Goal: Transaction & Acquisition: Purchase product/service

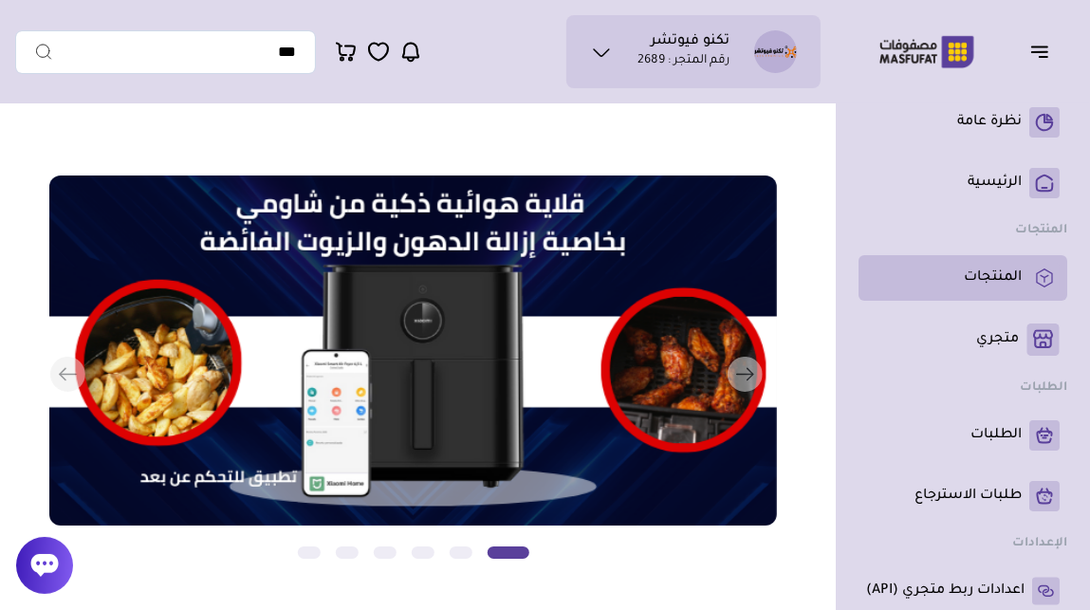
click at [991, 281] on p "المنتجات" at bounding box center [993, 278] width 58 height 19
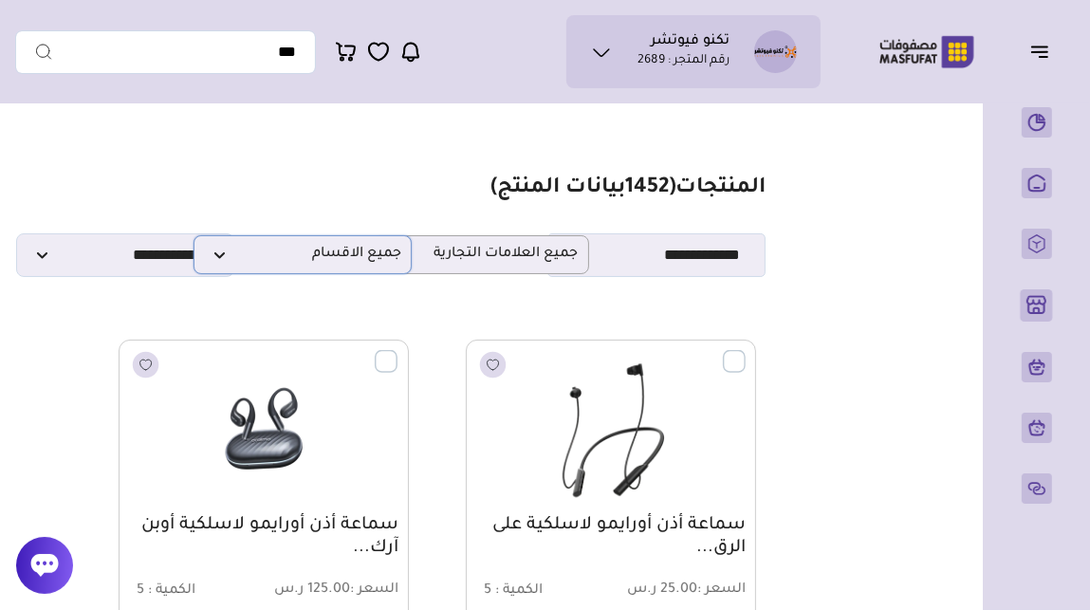
click at [330, 255] on span "جميع الاقسام" at bounding box center [302, 255] width 197 height 18
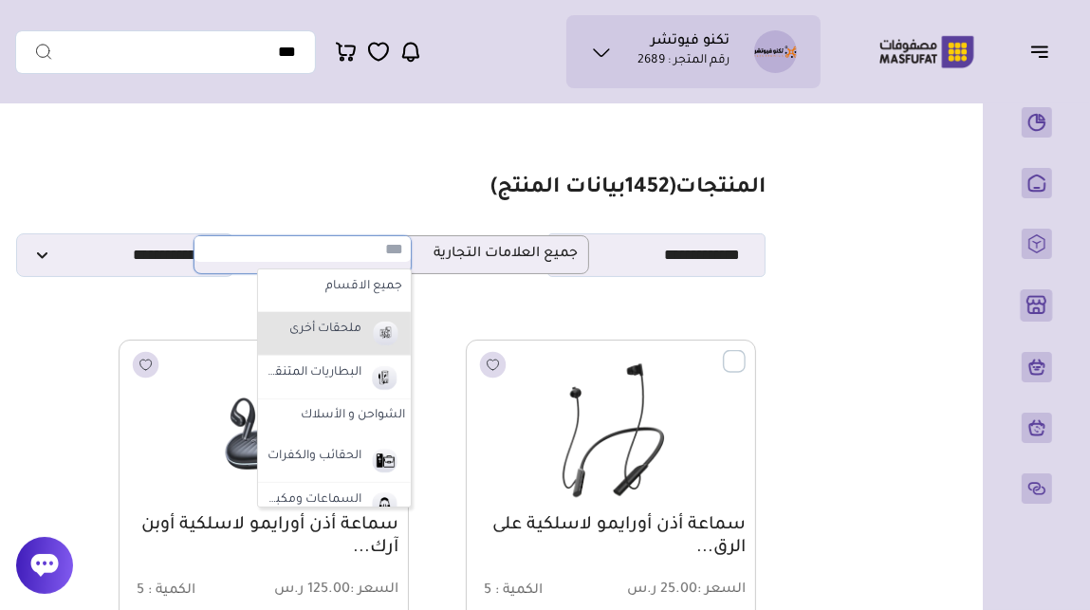
click at [380, 339] on img at bounding box center [384, 333] width 33 height 31
select select "*"
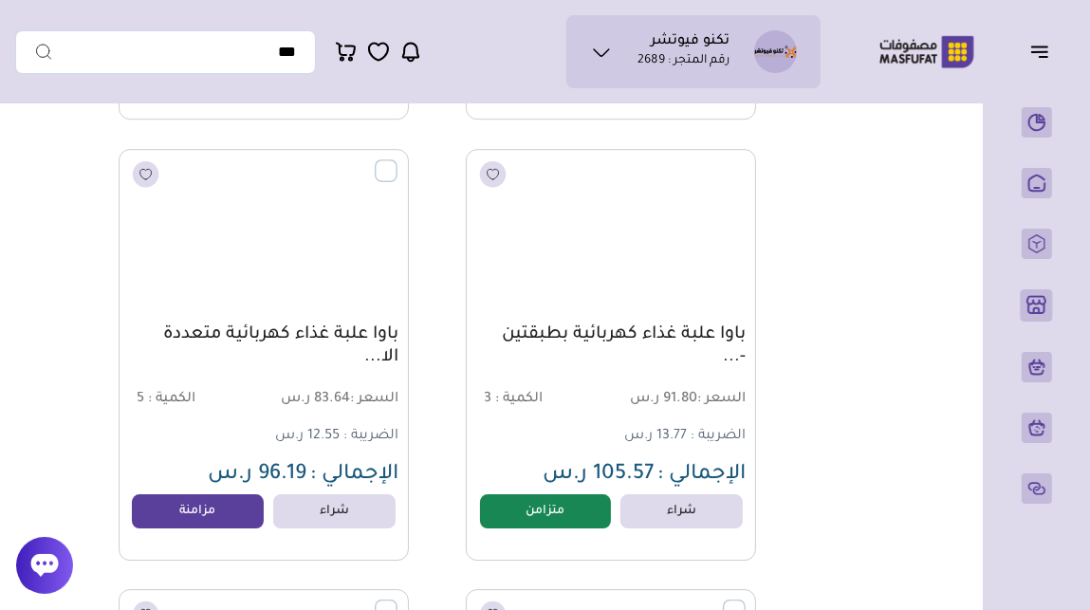
scroll to position [9883, 0]
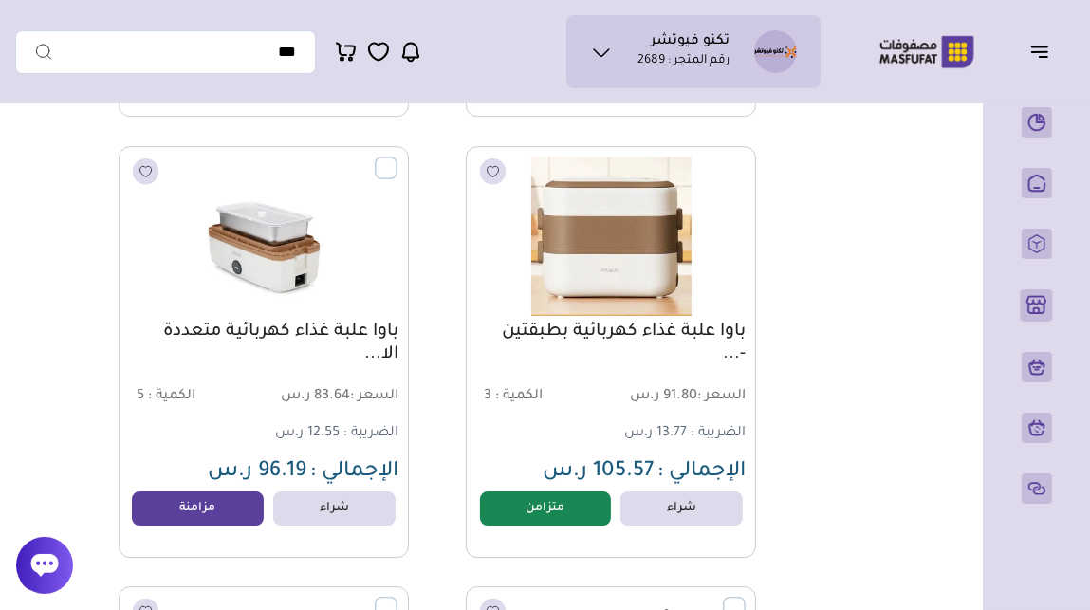
click at [283, 258] on img at bounding box center [264, 236] width 294 height 176
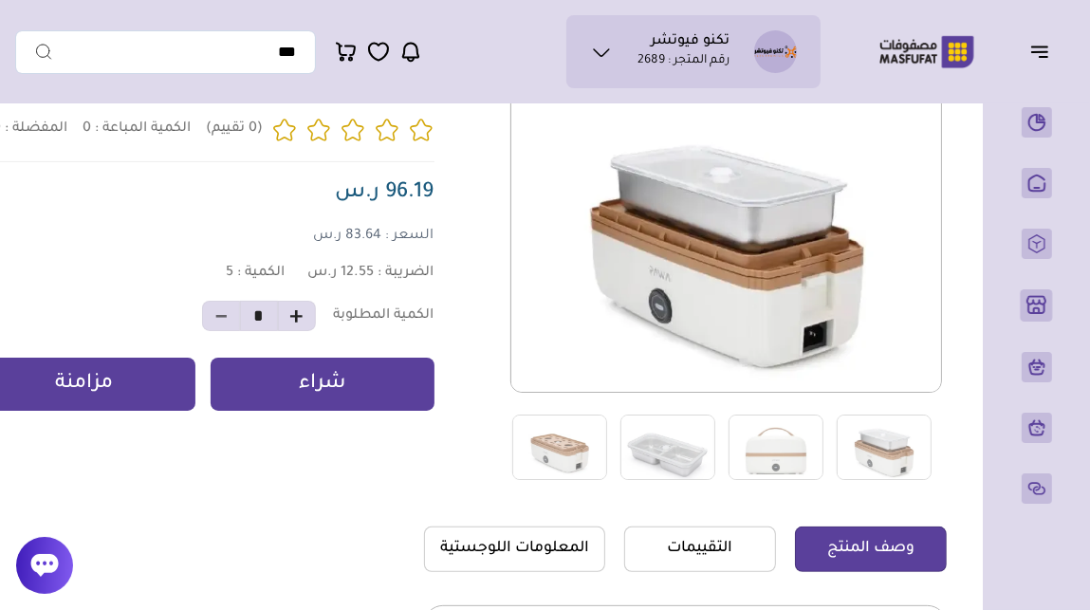
click at [474, 313] on div "0 0 5 *" at bounding box center [371, 274] width 1151 height 413
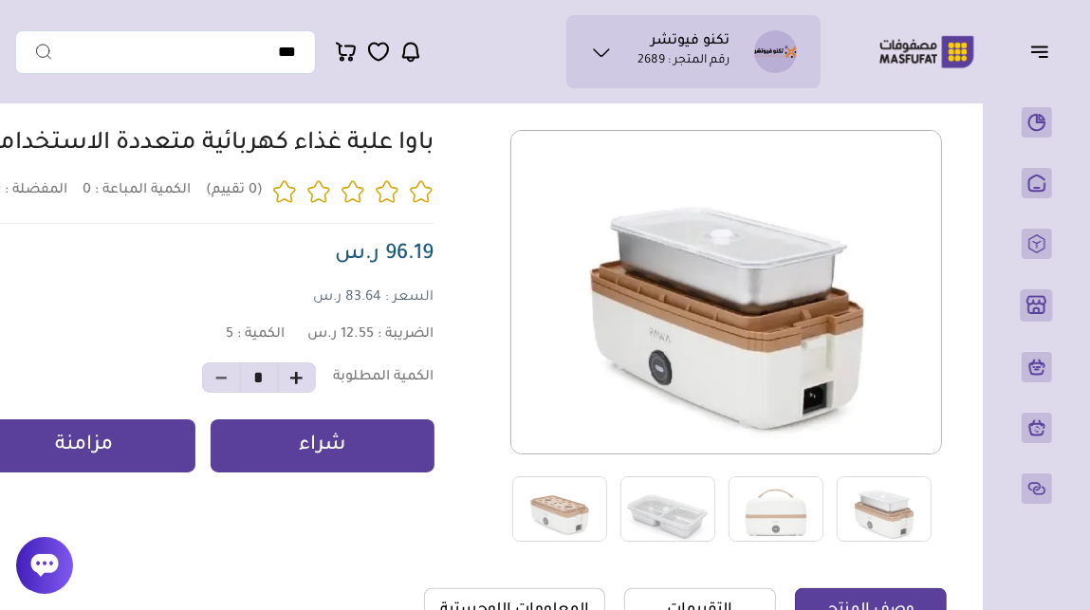
scroll to position [131, 0]
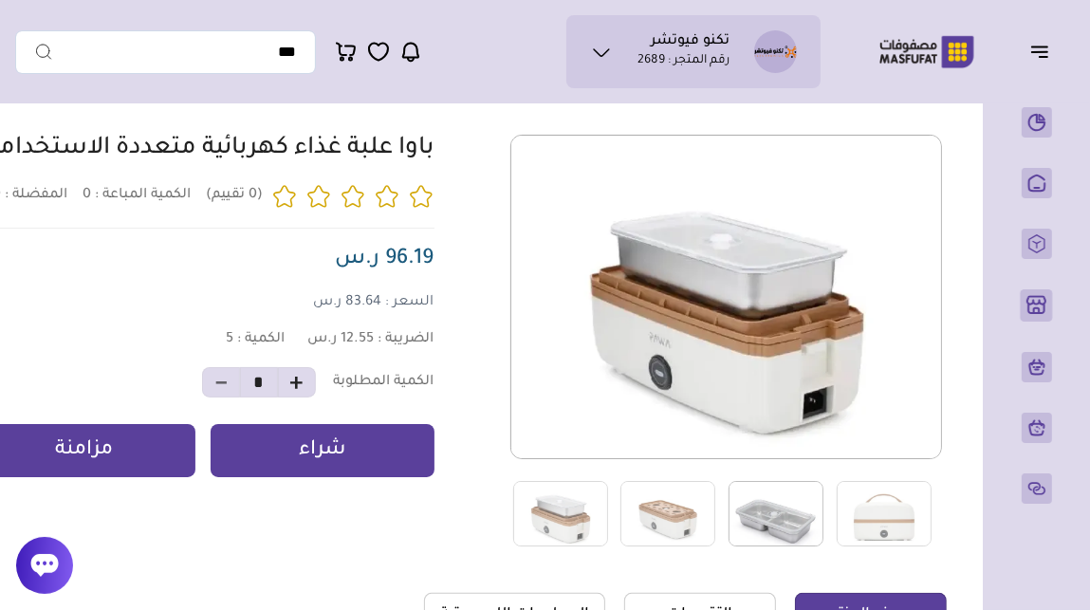
click at [798, 509] on img at bounding box center [776, 513] width 95 height 65
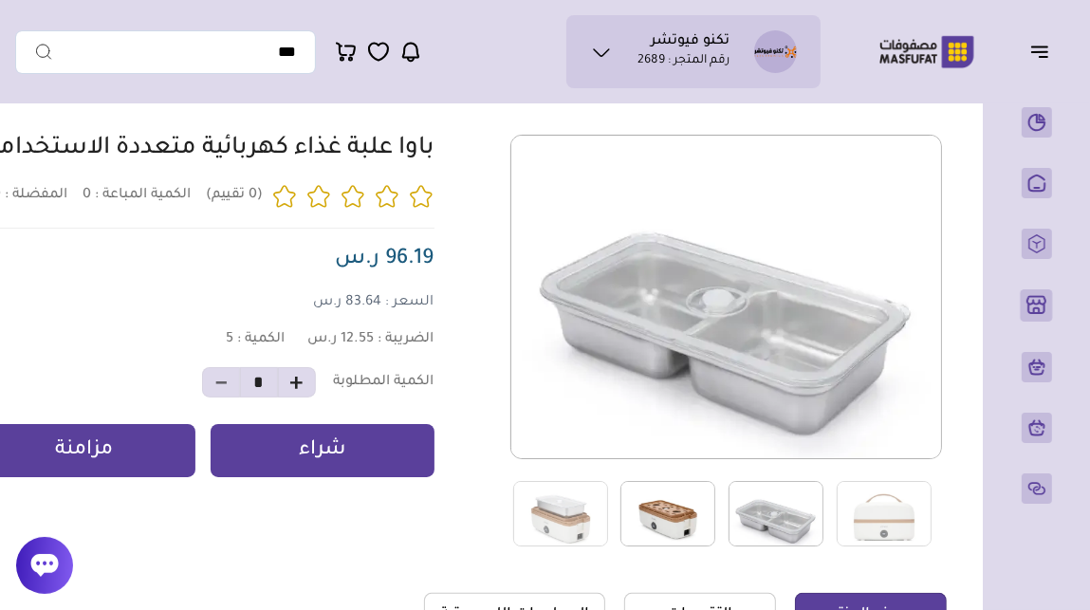
click at [704, 511] on img at bounding box center [668, 513] width 95 height 65
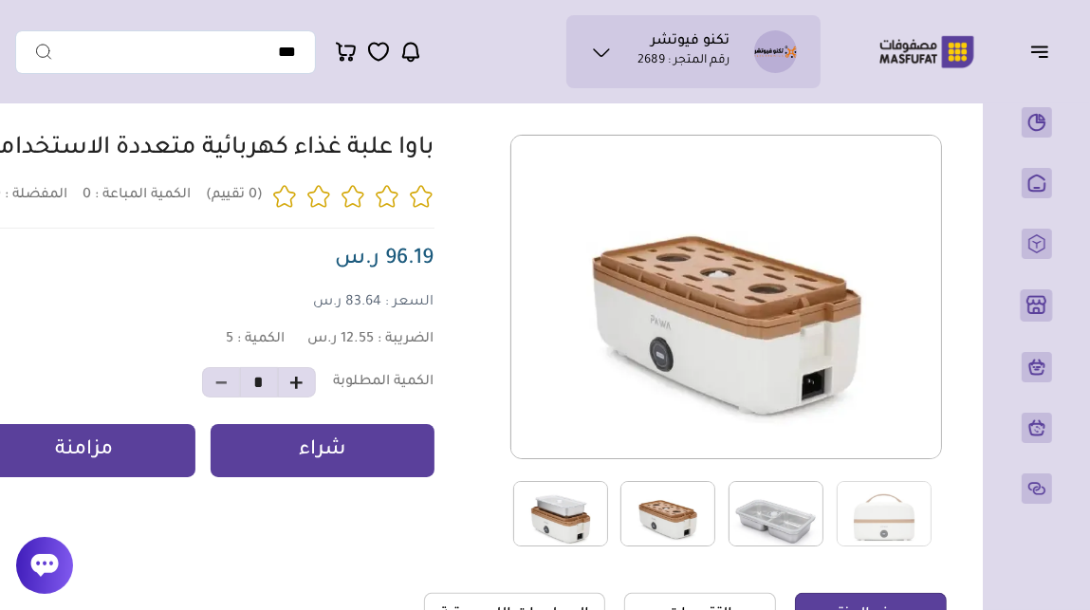
click at [570, 508] on img at bounding box center [560, 513] width 95 height 65
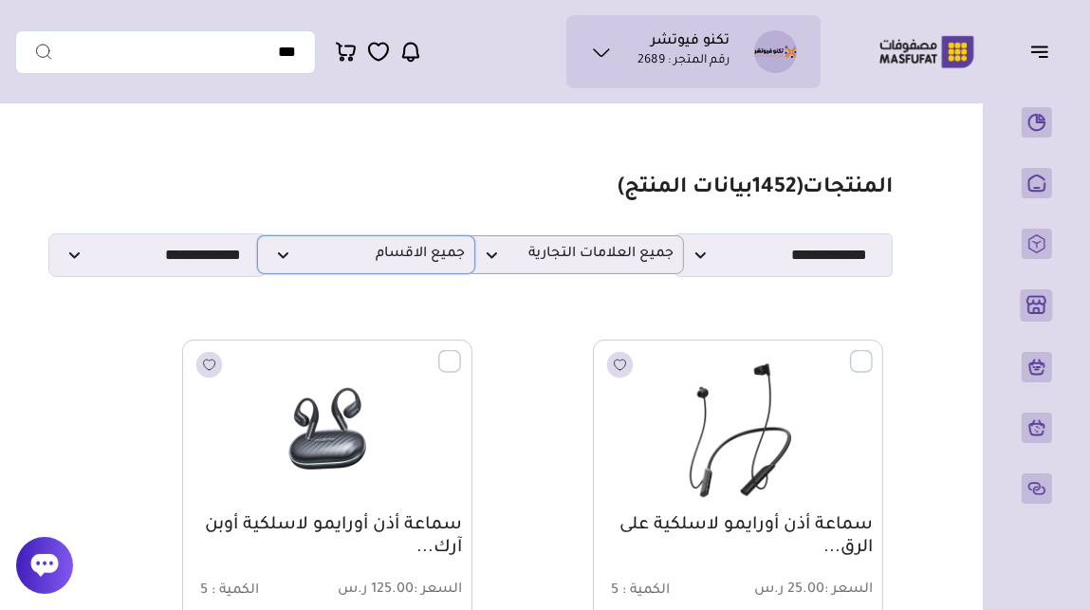
click at [372, 264] on span "جميع الاقسام" at bounding box center [366, 255] width 197 height 18
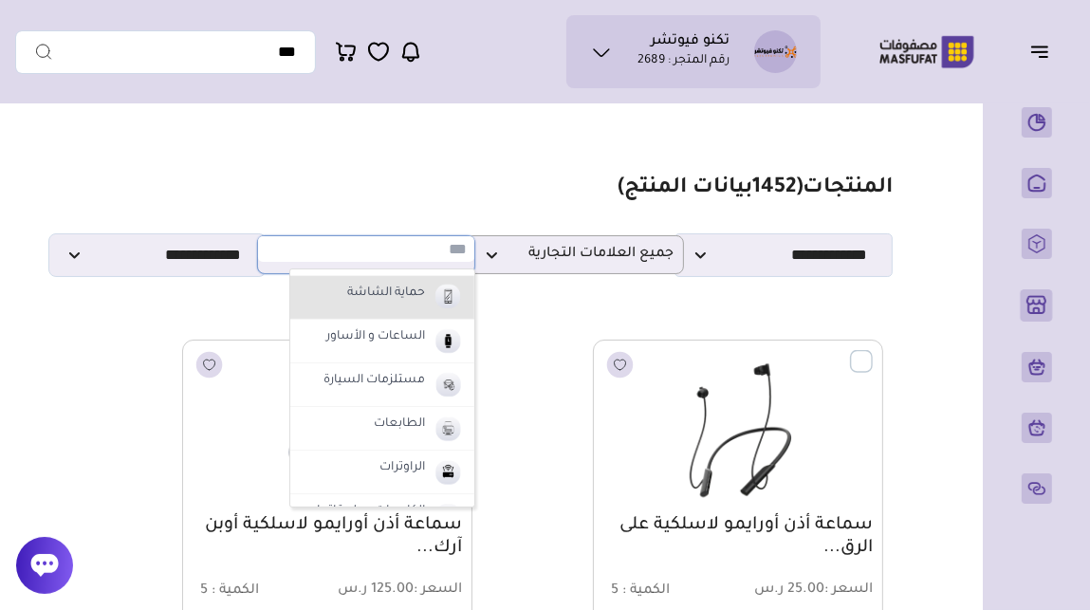
scroll to position [261, 0]
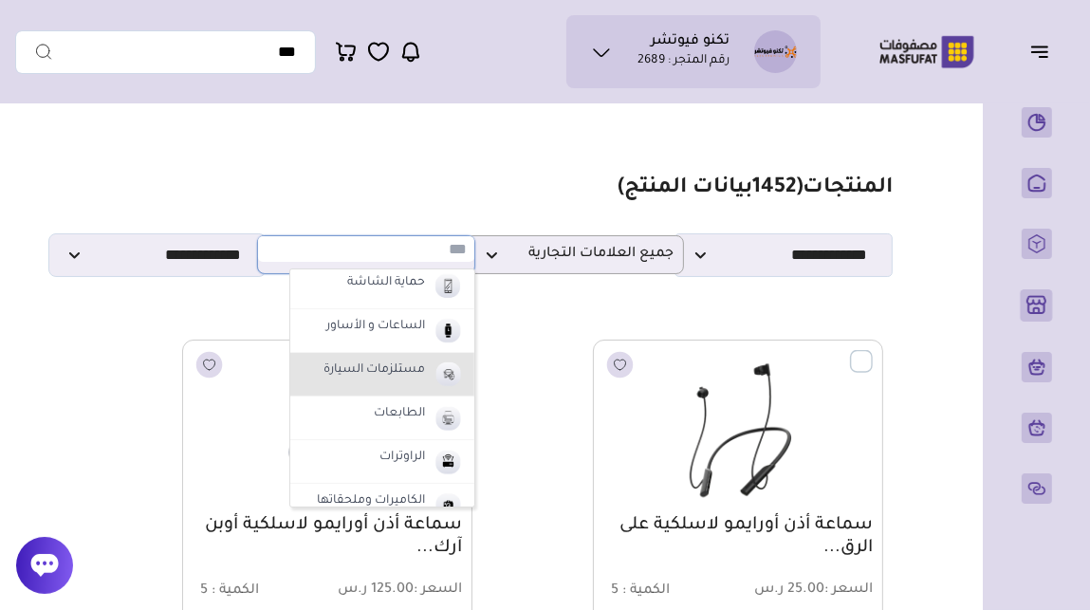
click at [415, 374] on label "مستلزمات السيارة" at bounding box center [374, 371] width 107 height 25
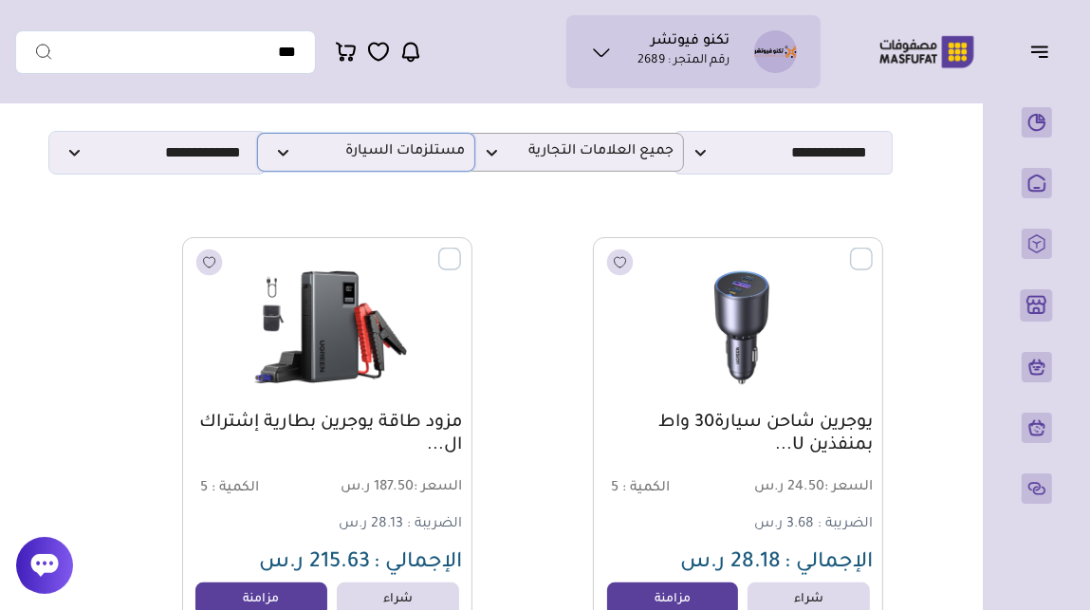
scroll to position [0, 0]
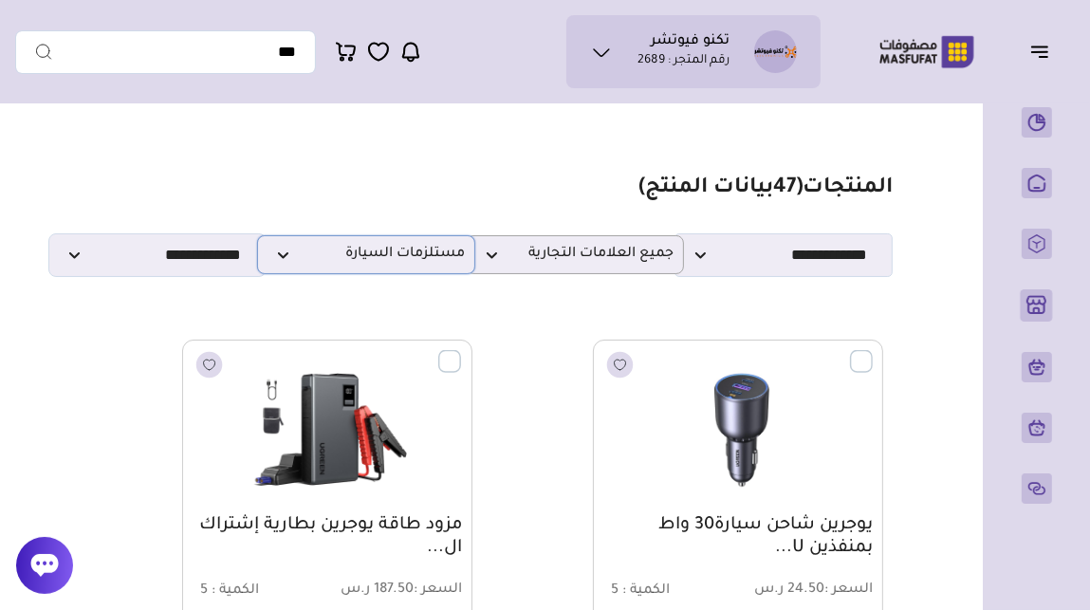
click at [418, 263] on span "مستلزمات السيارة" at bounding box center [366, 255] width 197 height 18
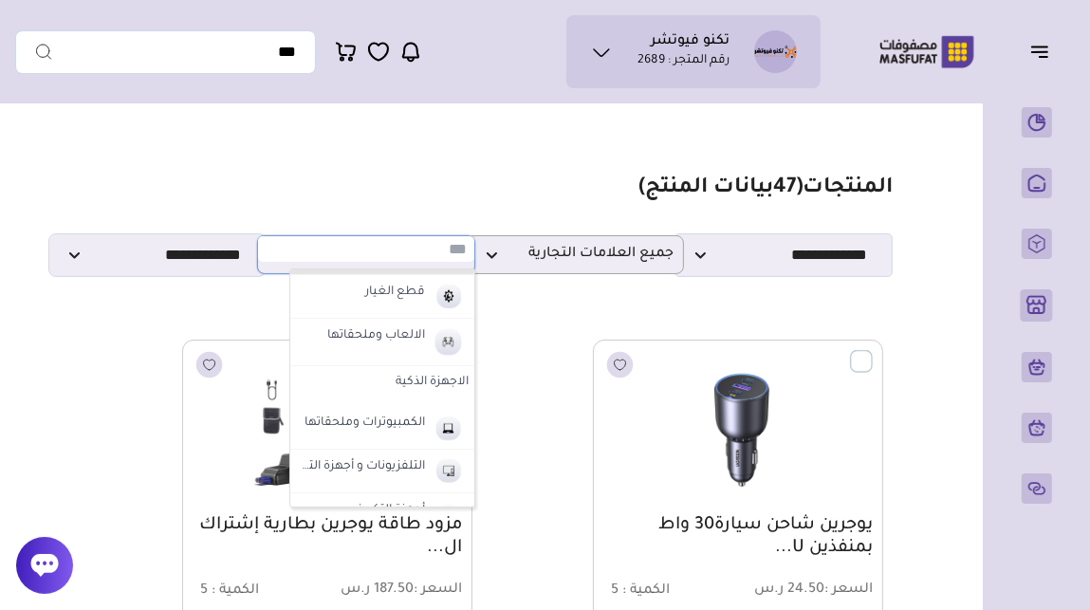
scroll to position [653, 0]
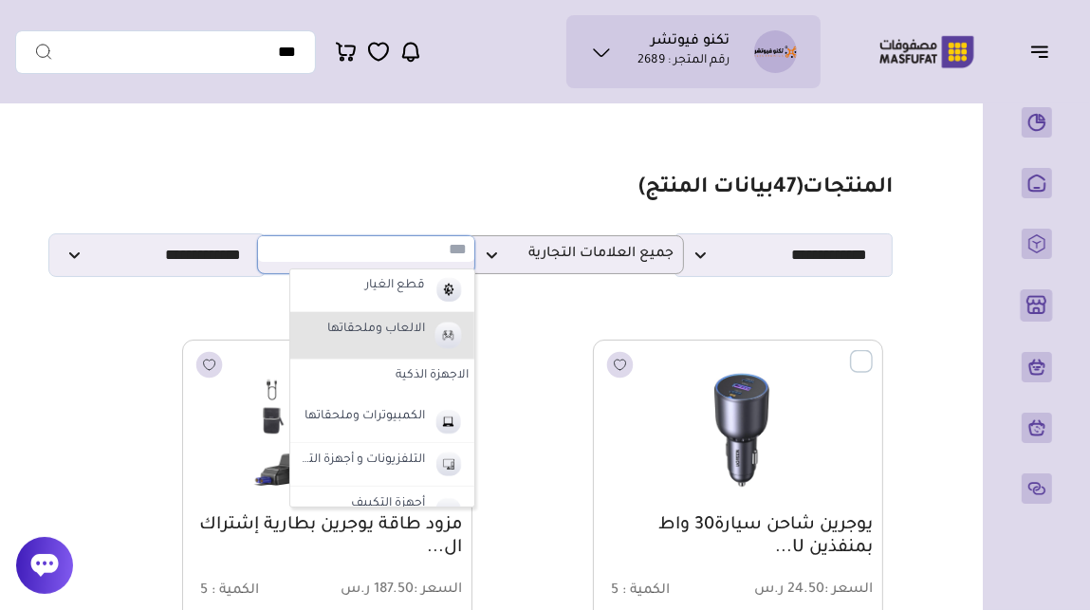
click at [448, 332] on img at bounding box center [448, 335] width 33 height 35
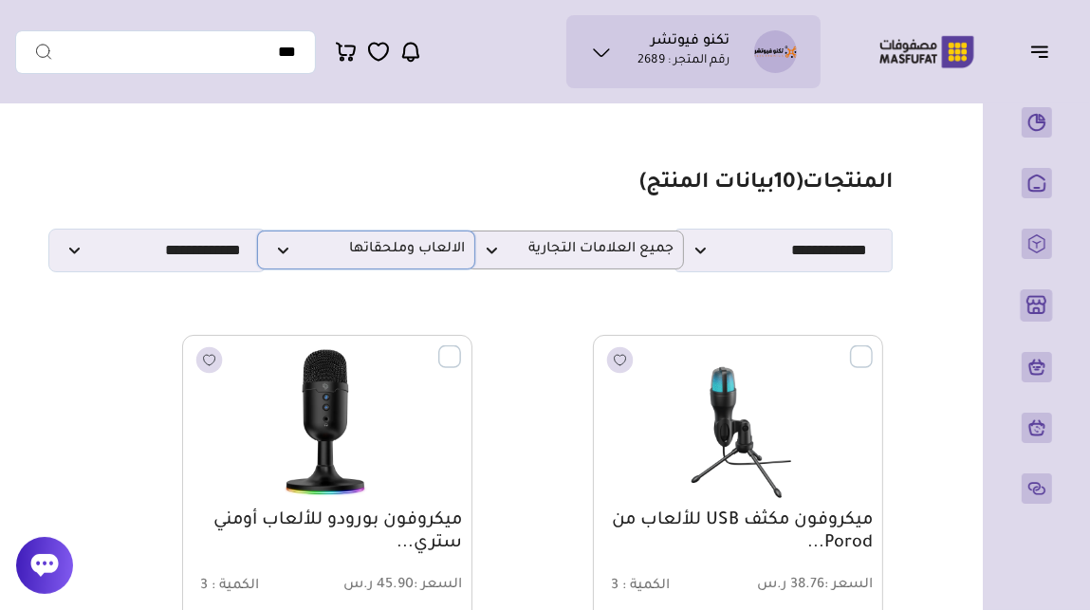
scroll to position [0, 0]
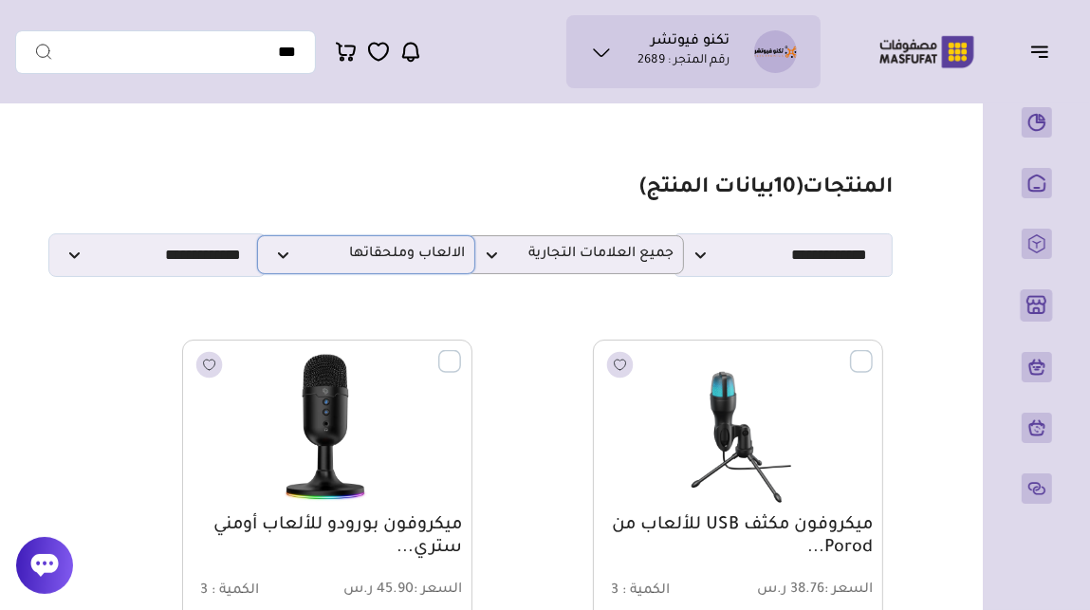
click at [406, 272] on p "الالعاب وملحقاتها" at bounding box center [366, 254] width 218 height 39
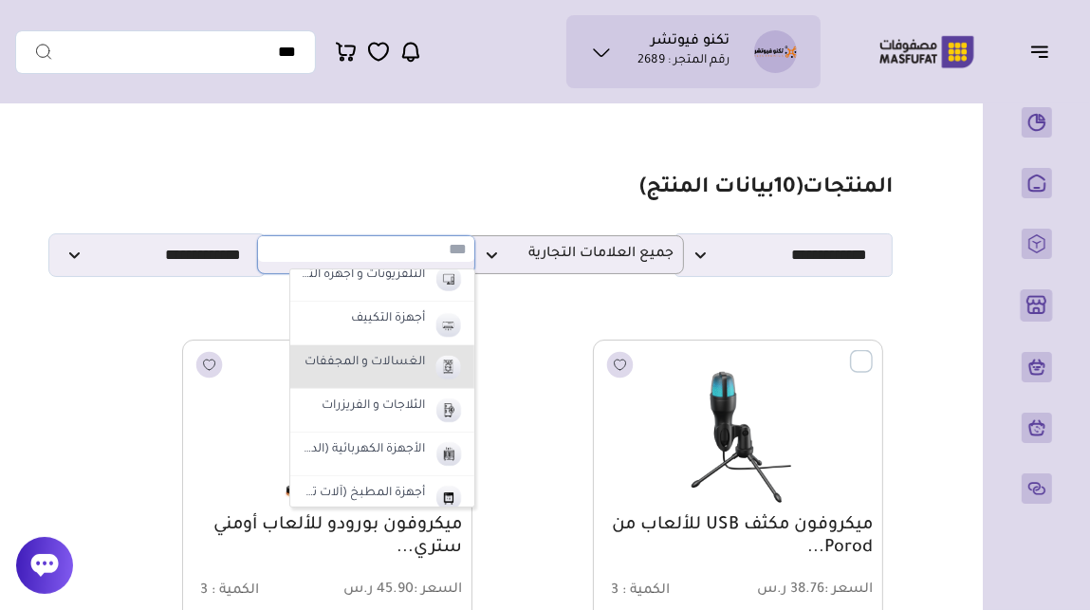
scroll to position [846, 0]
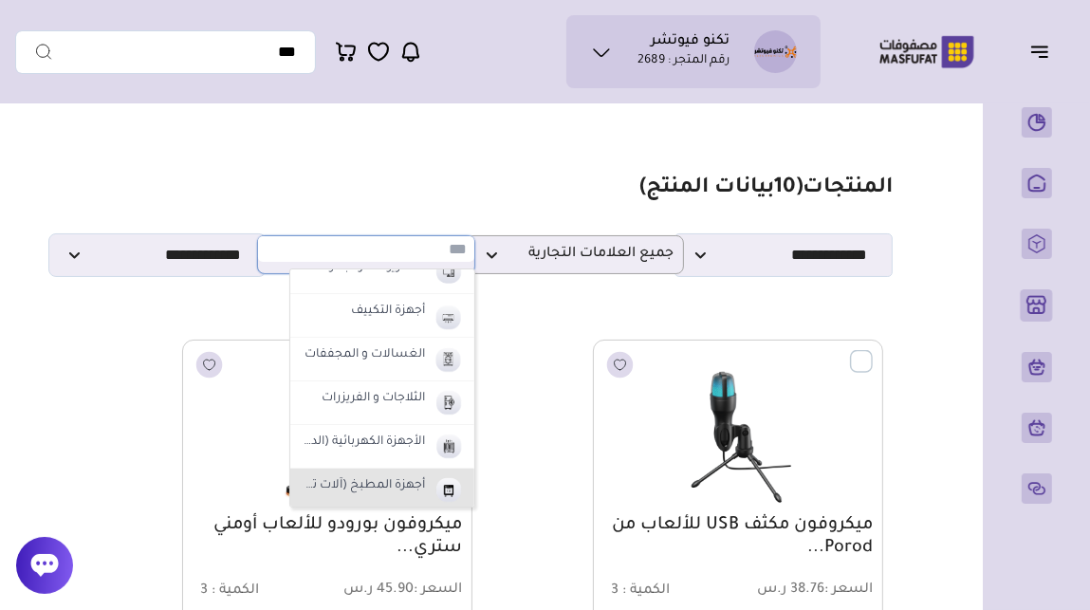
click at [448, 483] on img at bounding box center [448, 489] width 33 height 31
select select "**"
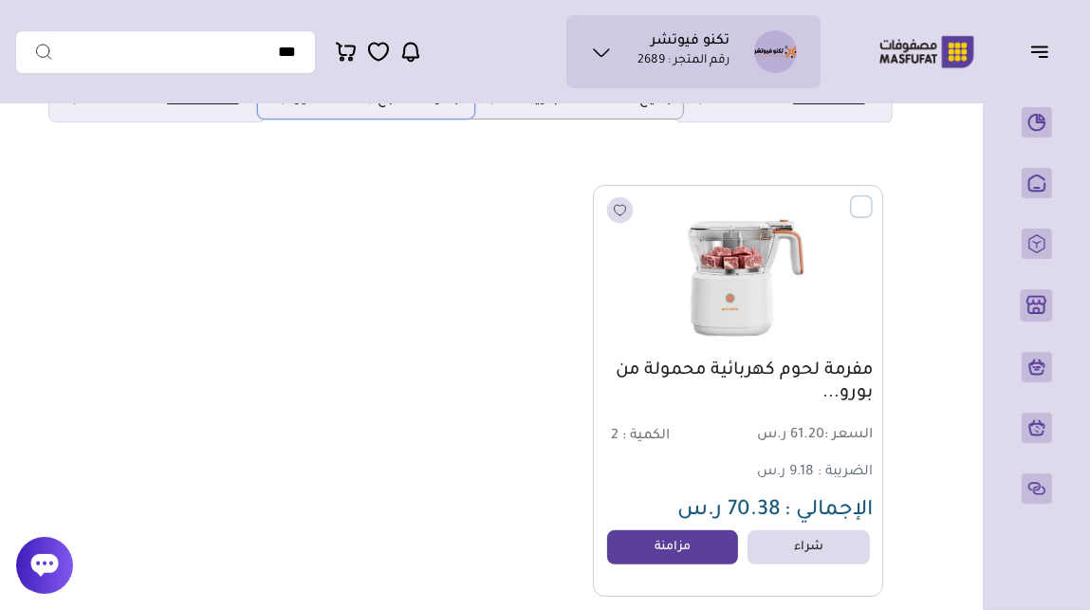
scroll to position [158, 0]
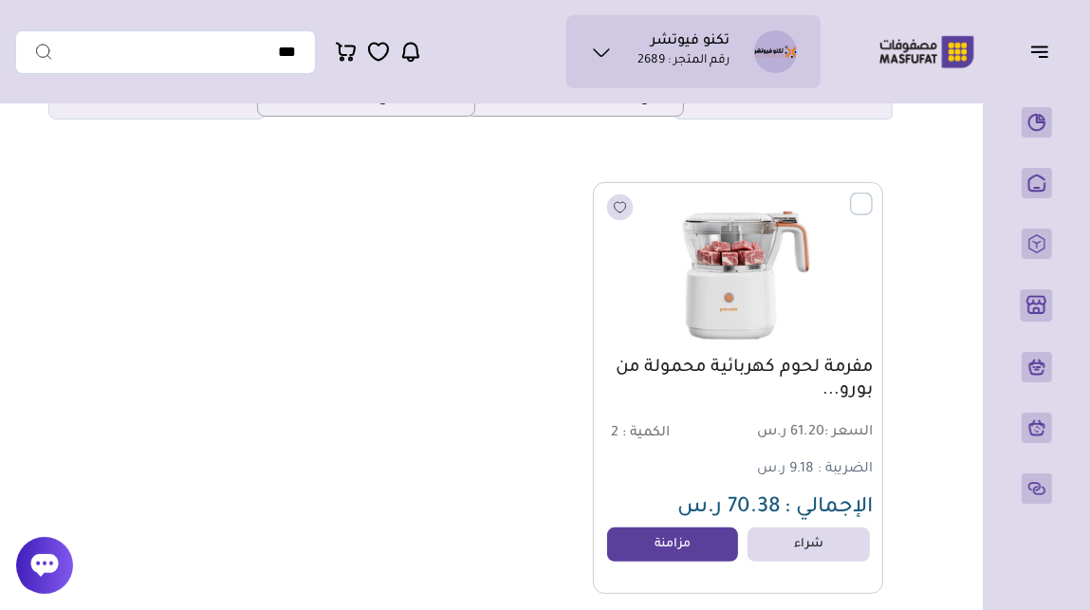
click at [738, 305] on img at bounding box center [738, 272] width 294 height 176
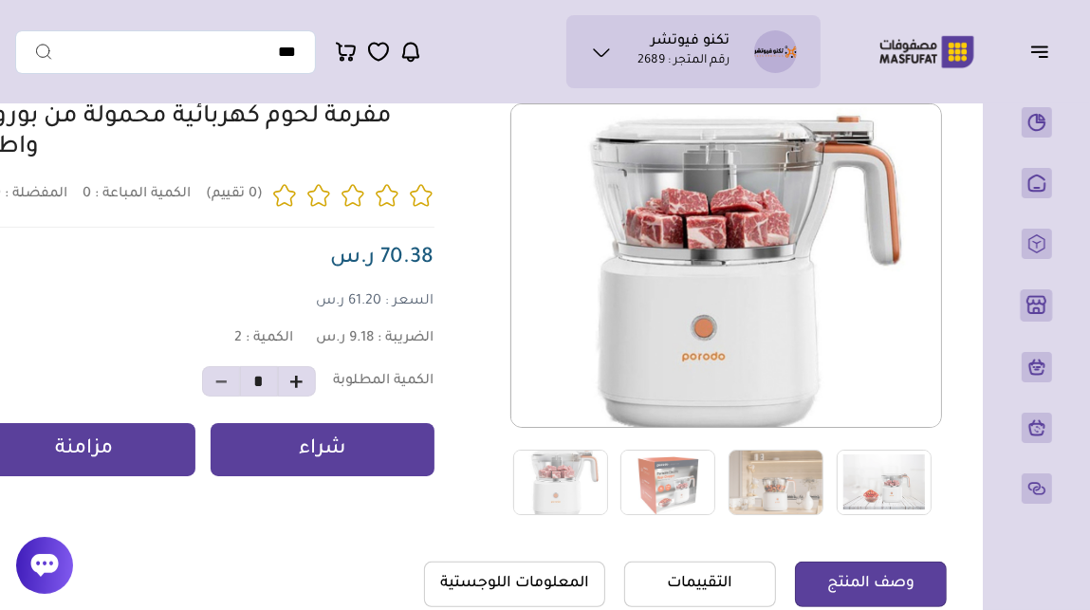
scroll to position [165, 0]
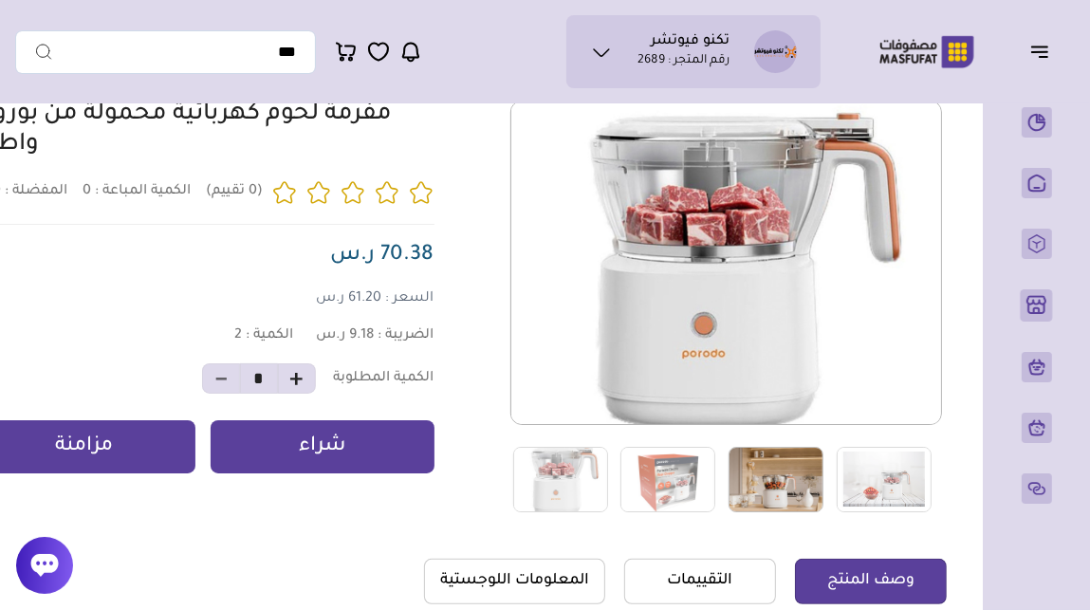
click at [772, 471] on img at bounding box center [776, 479] width 95 height 65
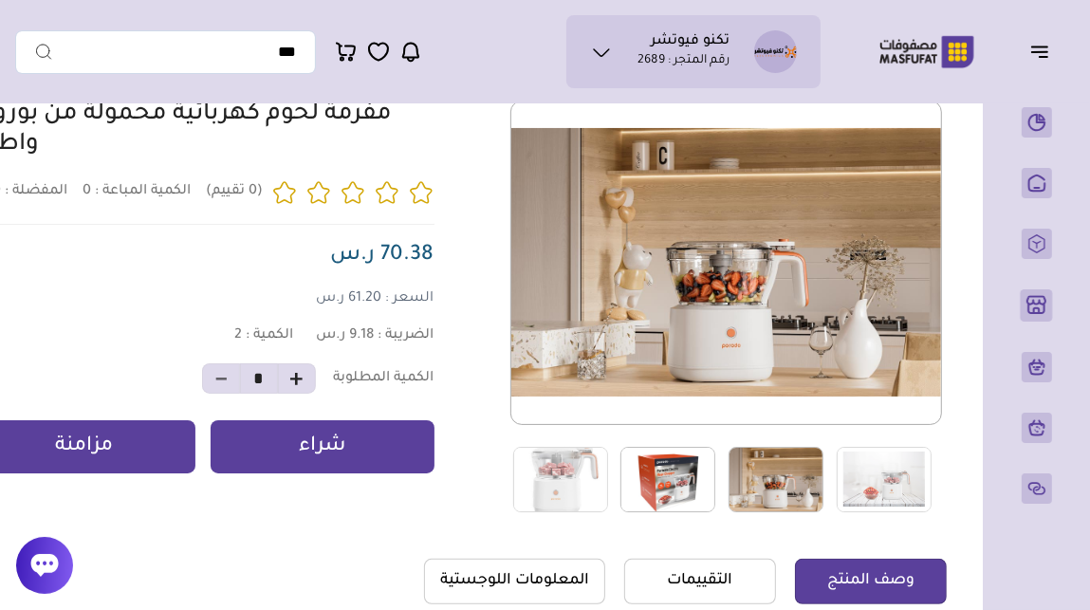
click at [679, 467] on img at bounding box center [668, 479] width 95 height 65
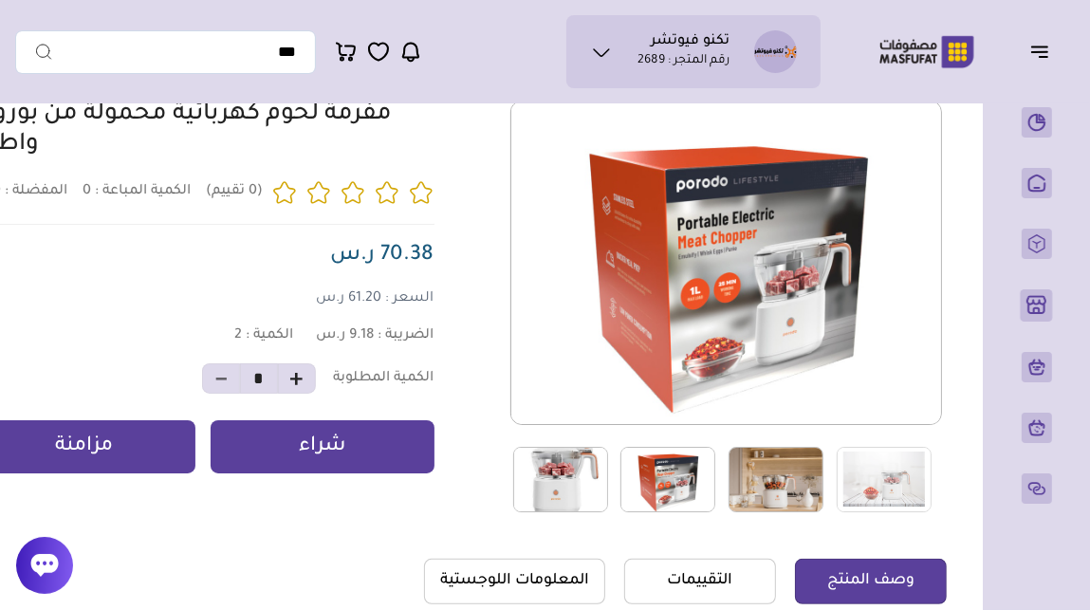
click at [590, 476] on img at bounding box center [560, 479] width 95 height 65
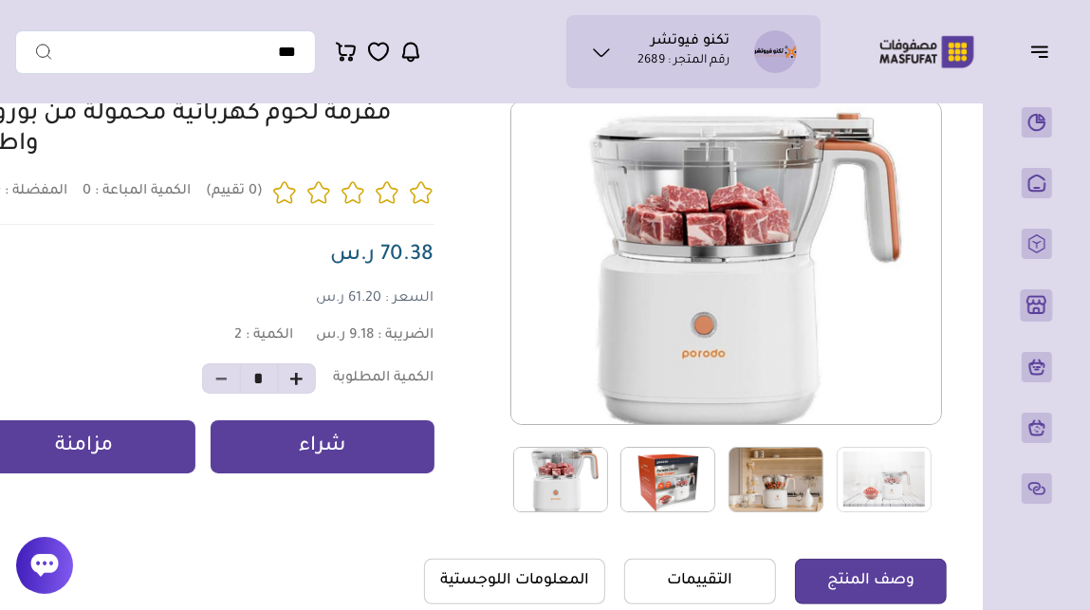
click at [757, 481] on img at bounding box center [776, 479] width 95 height 65
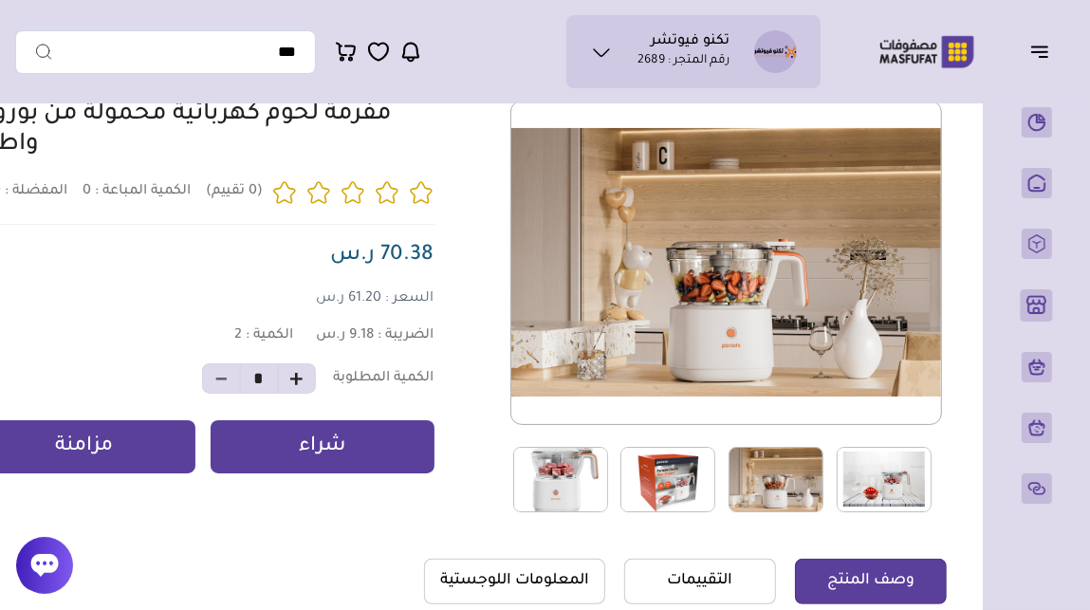
click at [855, 481] on img at bounding box center [884, 479] width 95 height 65
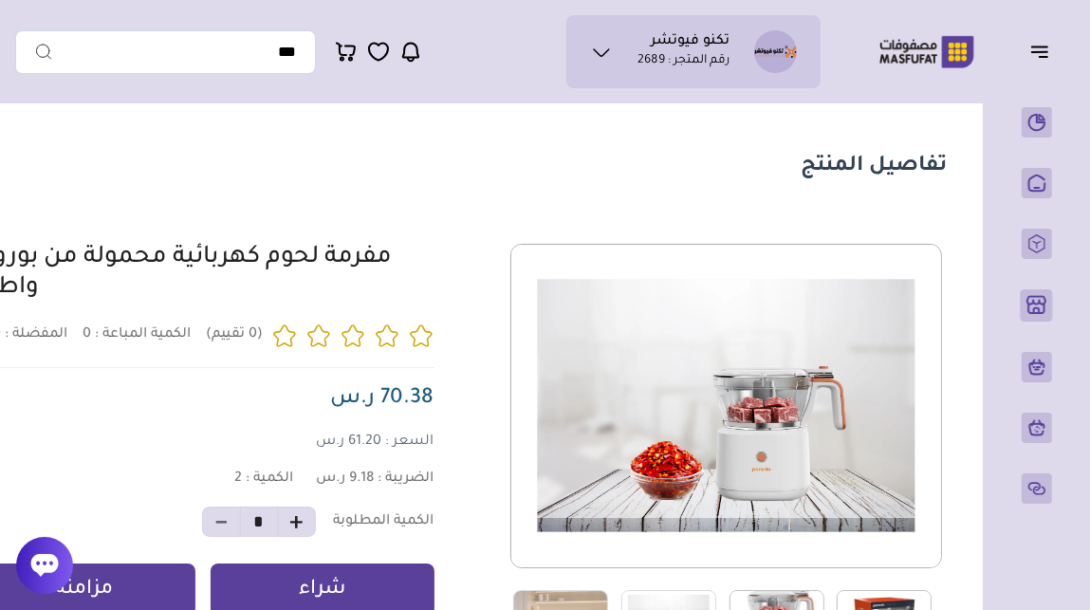
scroll to position [0, 0]
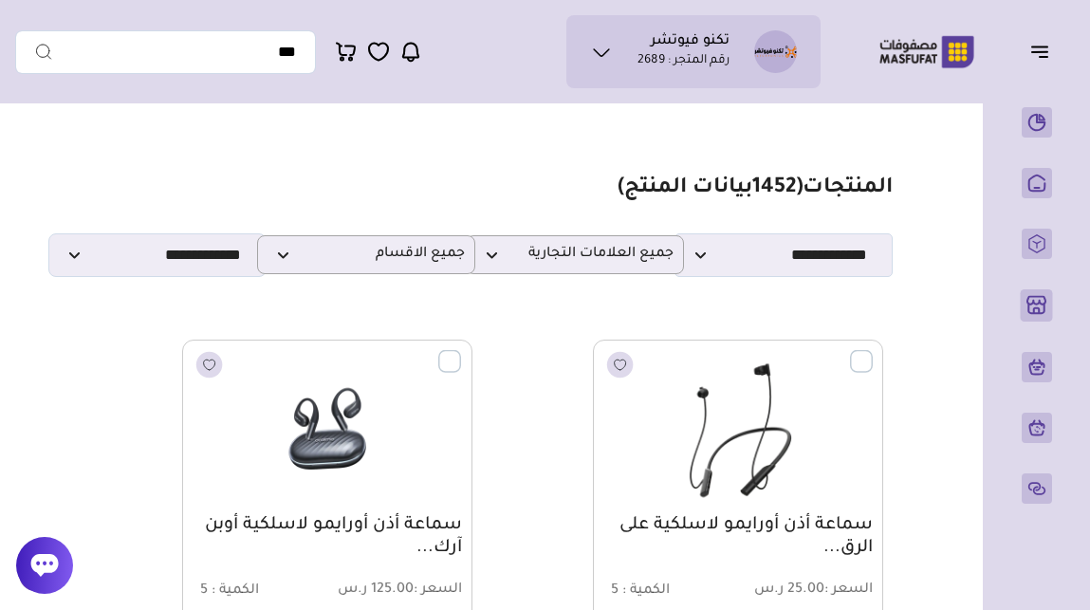
select select "**"
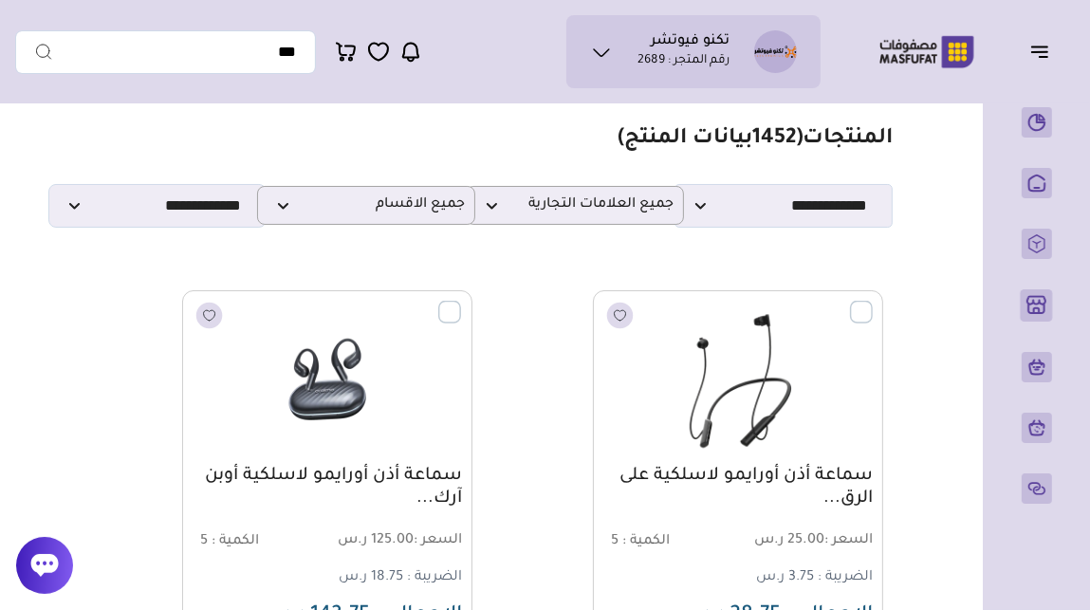
scroll to position [32, 0]
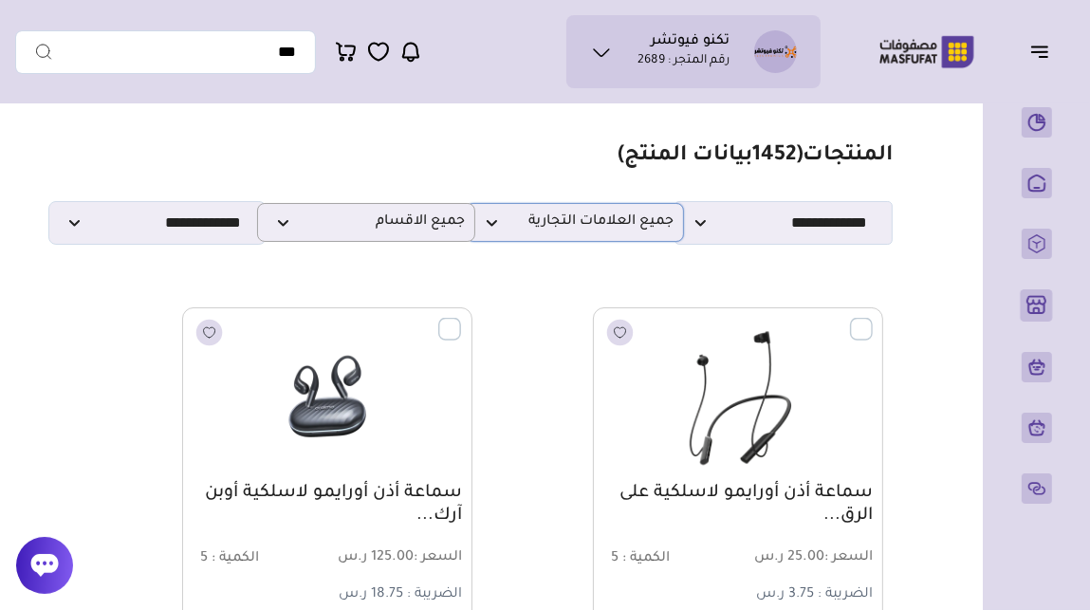
click at [495, 225] on span "جميع العلامات التجارية" at bounding box center [574, 223] width 197 height 18
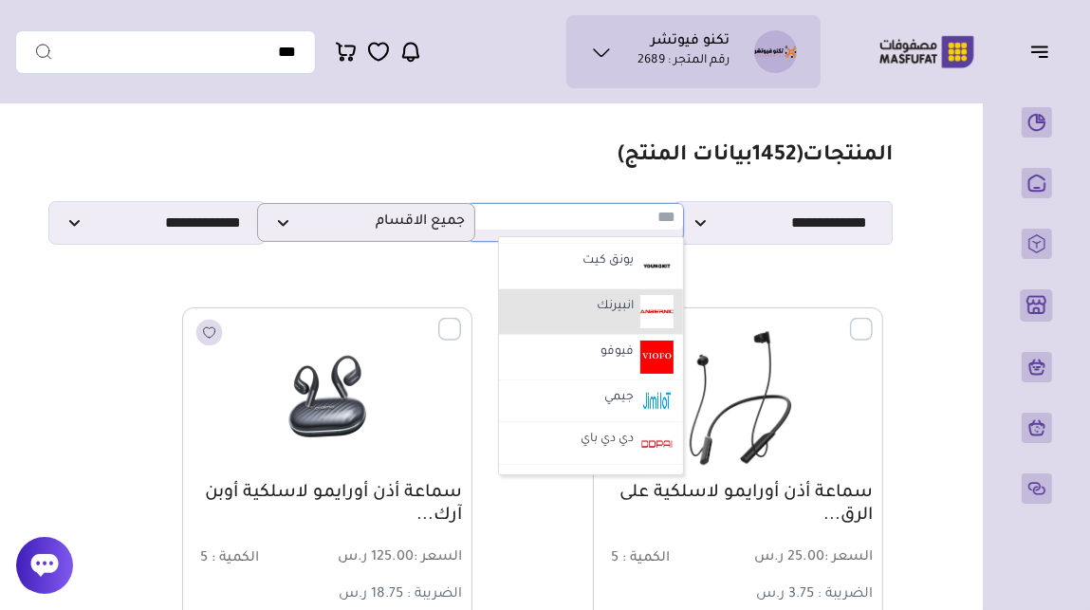
scroll to position [404, 0]
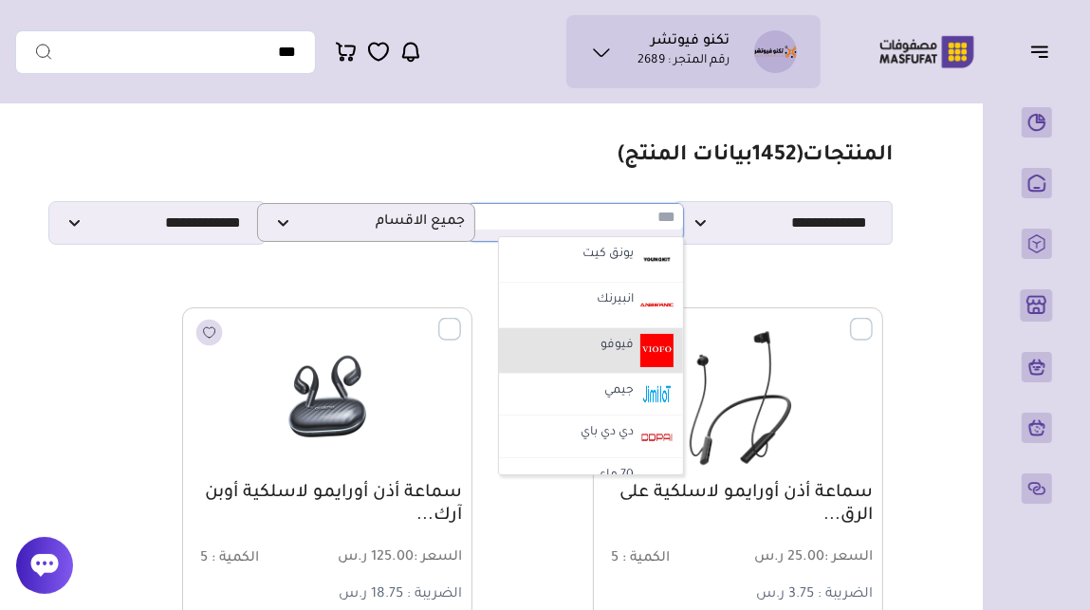
click at [582, 354] on li "فيوفو" at bounding box center [591, 351] width 184 height 46
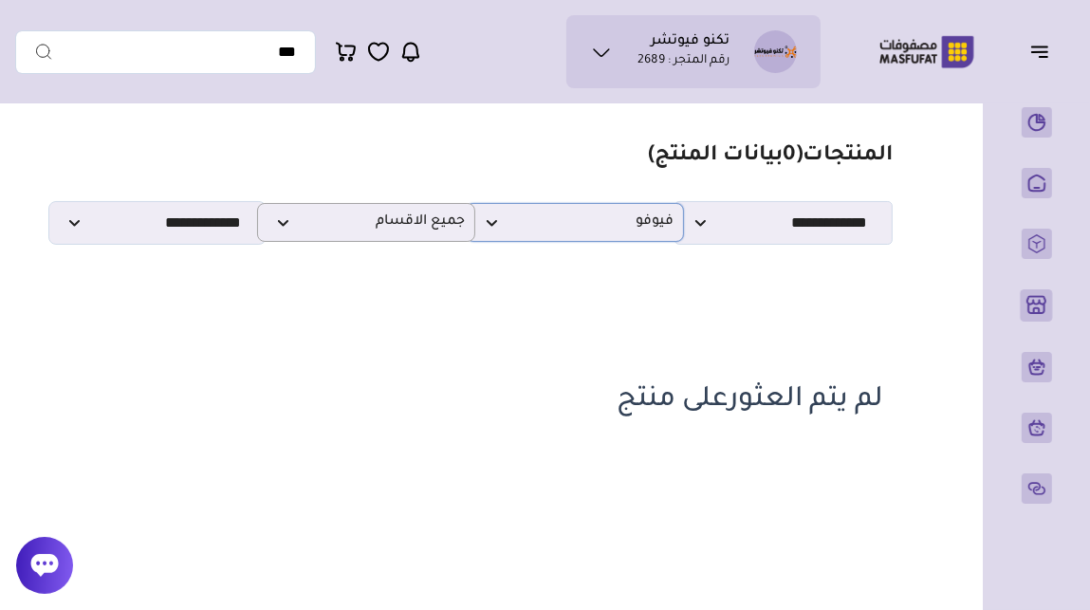
click at [599, 229] on span "فيوفو" at bounding box center [574, 223] width 197 height 18
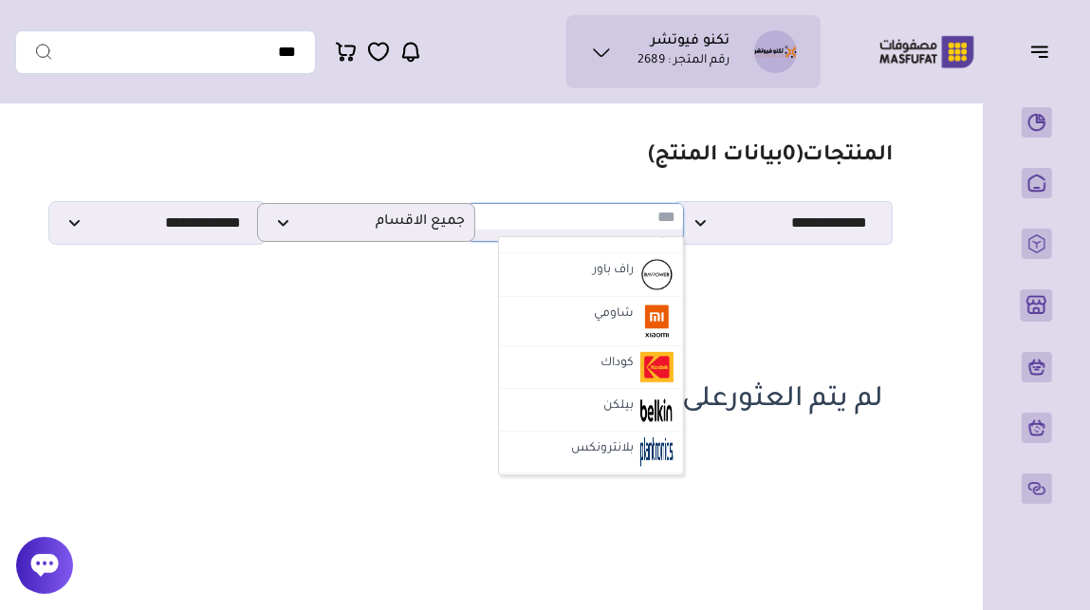
scroll to position [1417, 0]
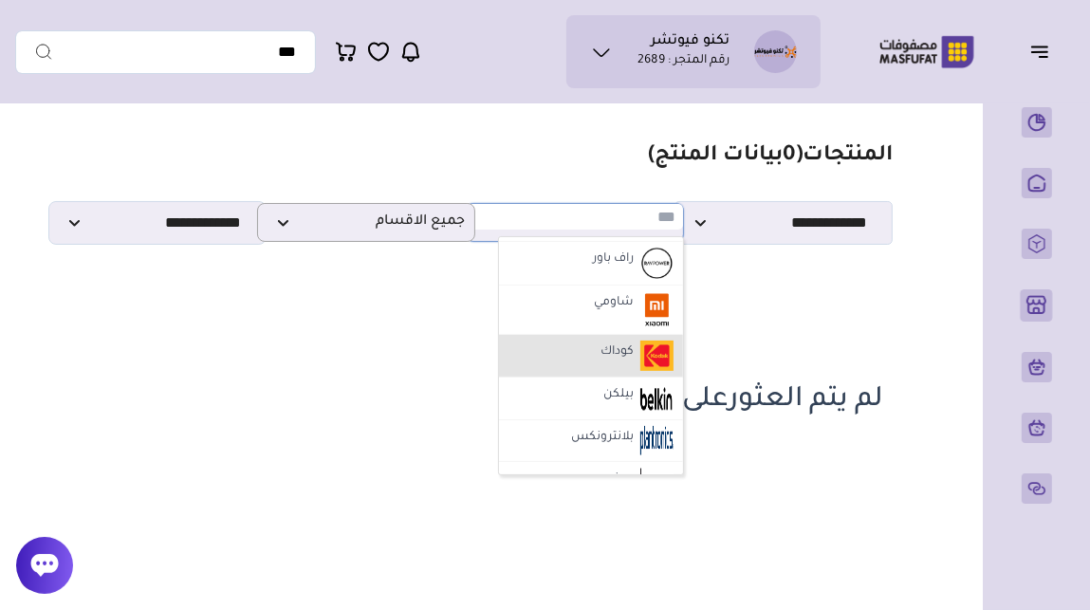
click at [587, 350] on li "كوداك" at bounding box center [591, 356] width 184 height 43
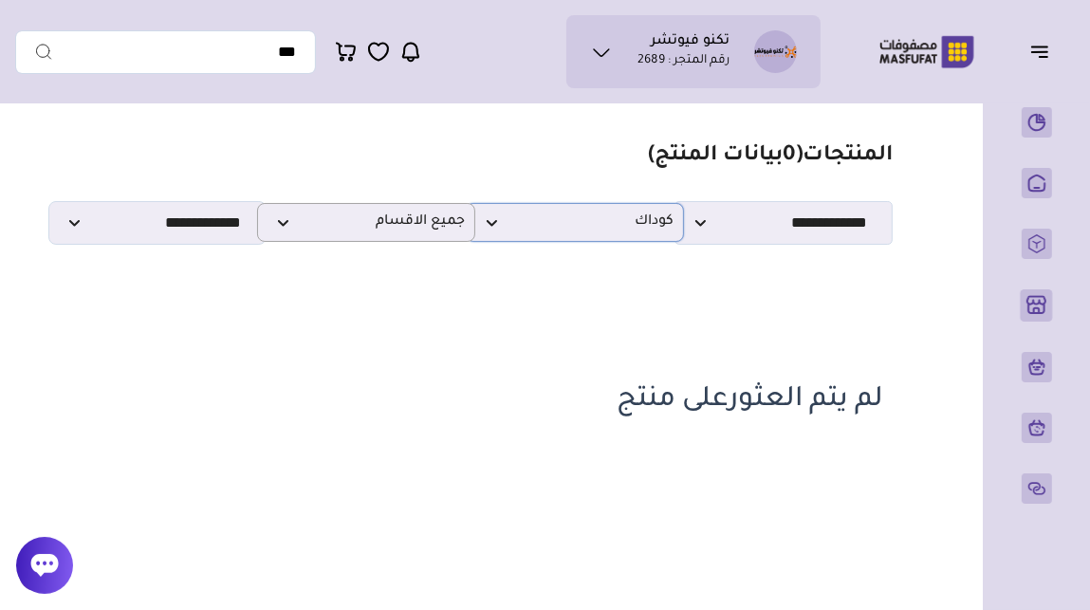
click at [568, 242] on p "كوداك" at bounding box center [575, 222] width 218 height 39
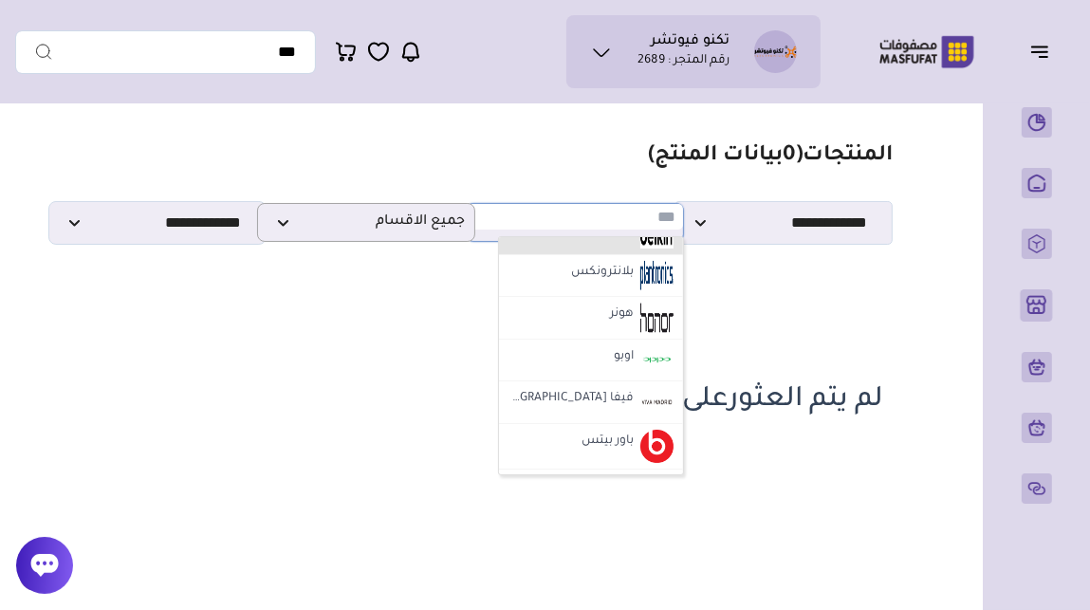
scroll to position [1584, 0]
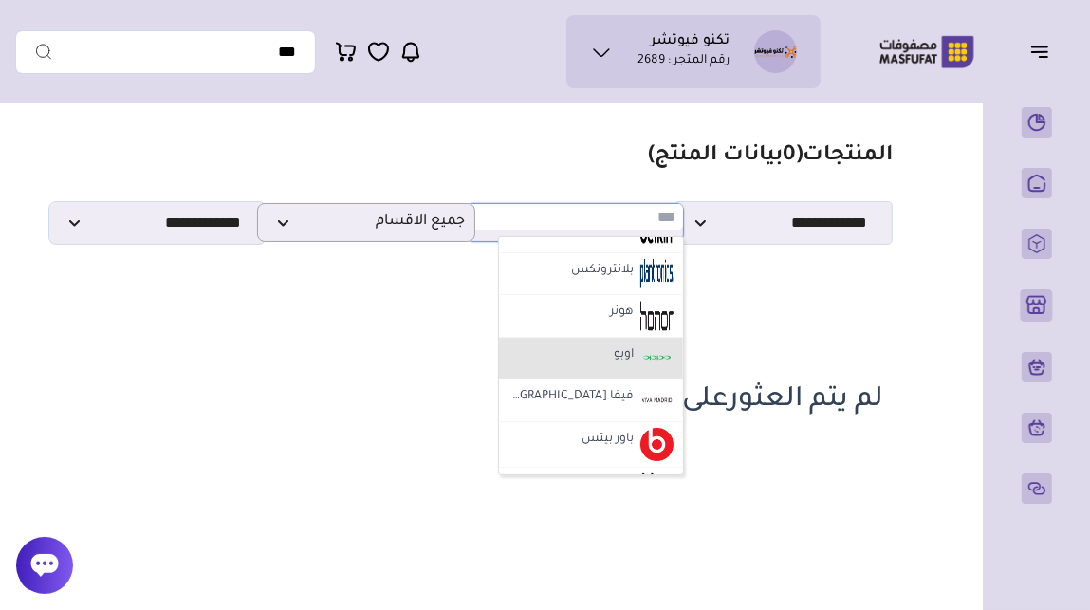
click at [573, 354] on li "اوبو" at bounding box center [591, 359] width 184 height 43
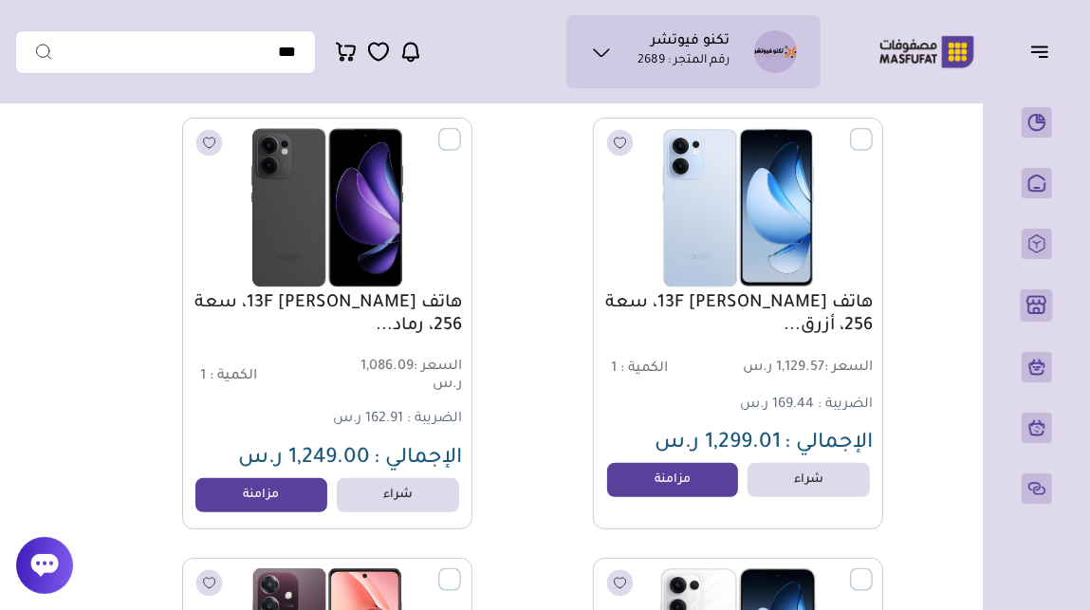
scroll to position [0, 0]
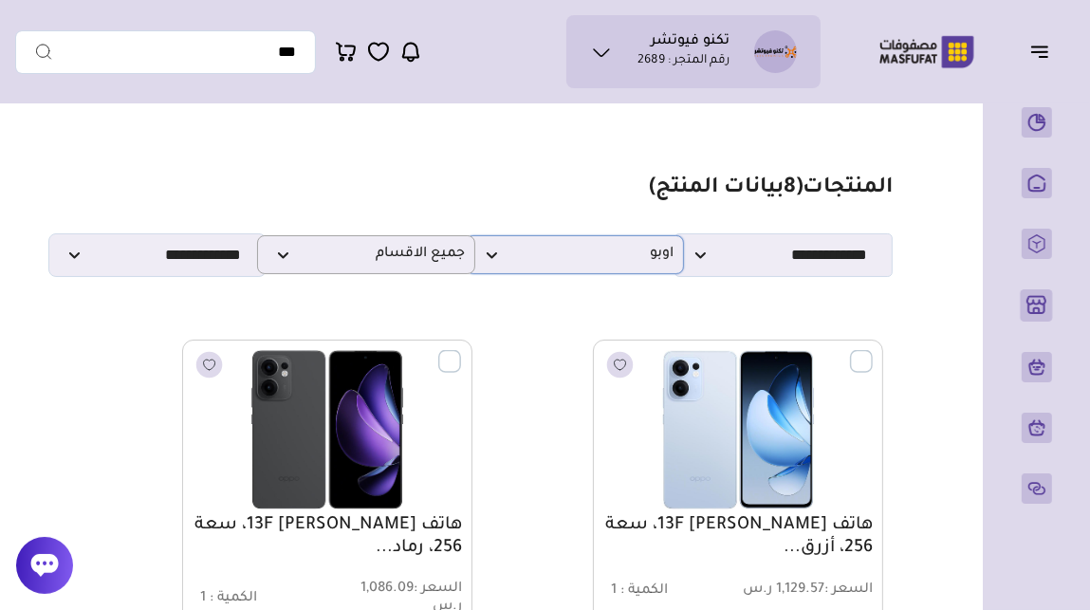
click at [556, 263] on span "اوبو" at bounding box center [574, 255] width 197 height 18
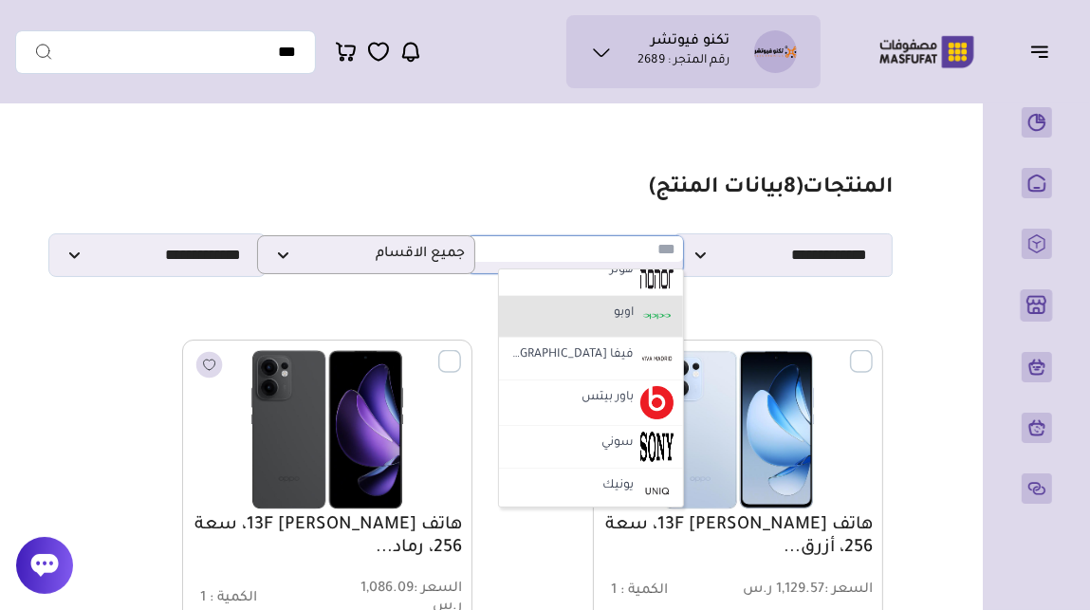
scroll to position [1660, 0]
click at [548, 397] on li "باور بيتس" at bounding box center [591, 402] width 184 height 46
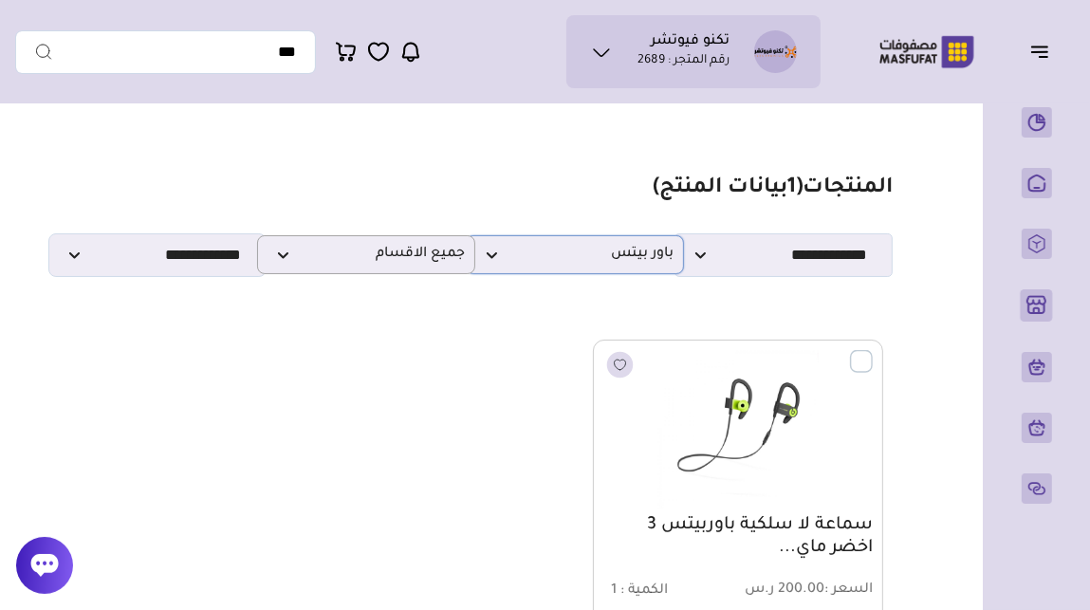
click at [541, 272] on p "باور بيتس" at bounding box center [575, 254] width 218 height 39
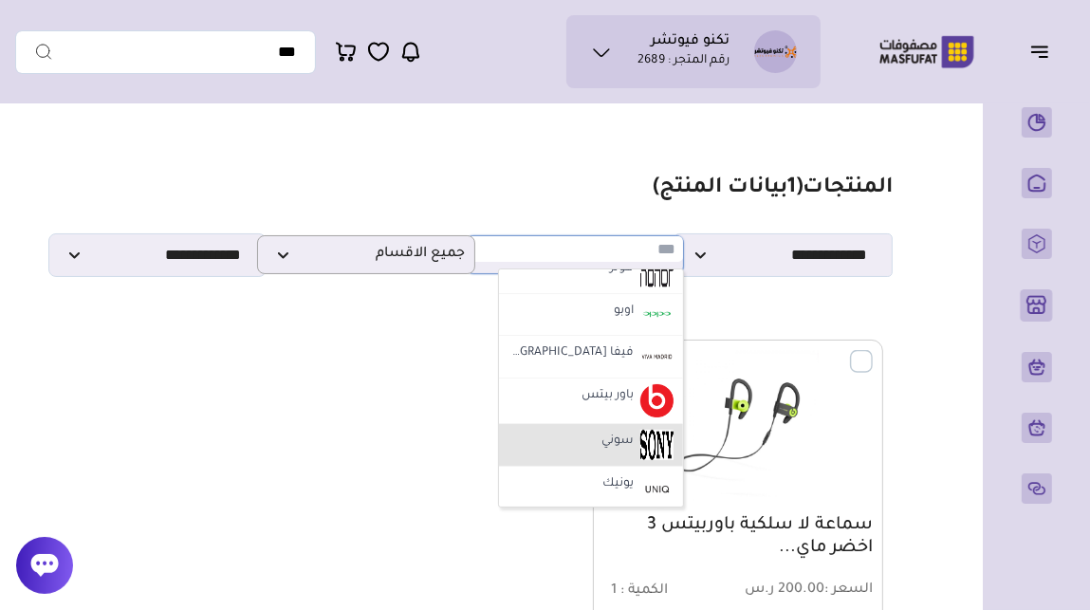
click at [584, 432] on li "سوني" at bounding box center [591, 445] width 184 height 43
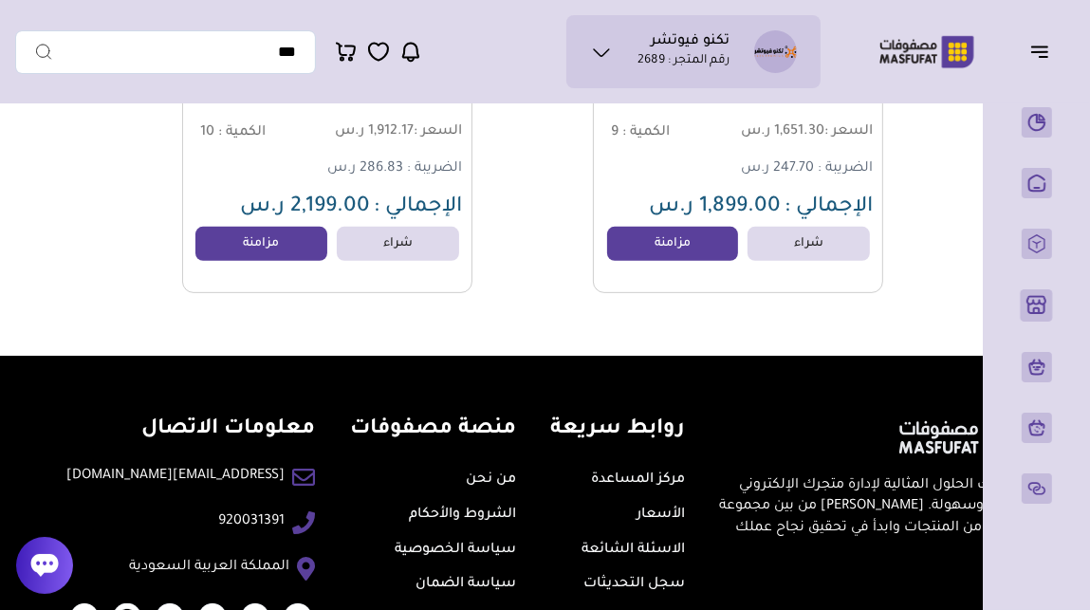
scroll to position [0, 0]
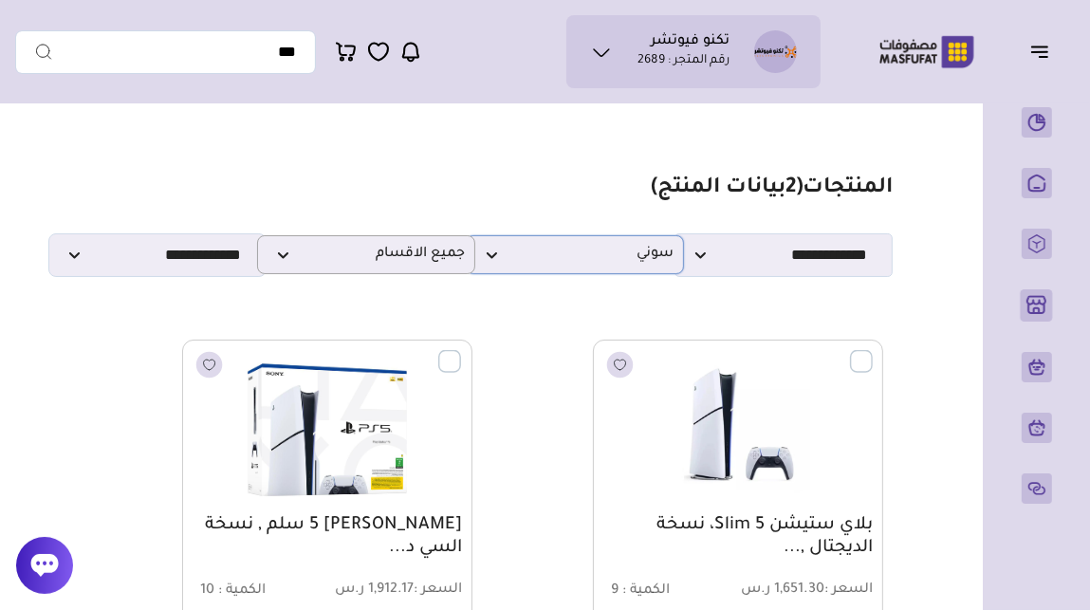
click at [560, 257] on span "سوني" at bounding box center [574, 255] width 197 height 18
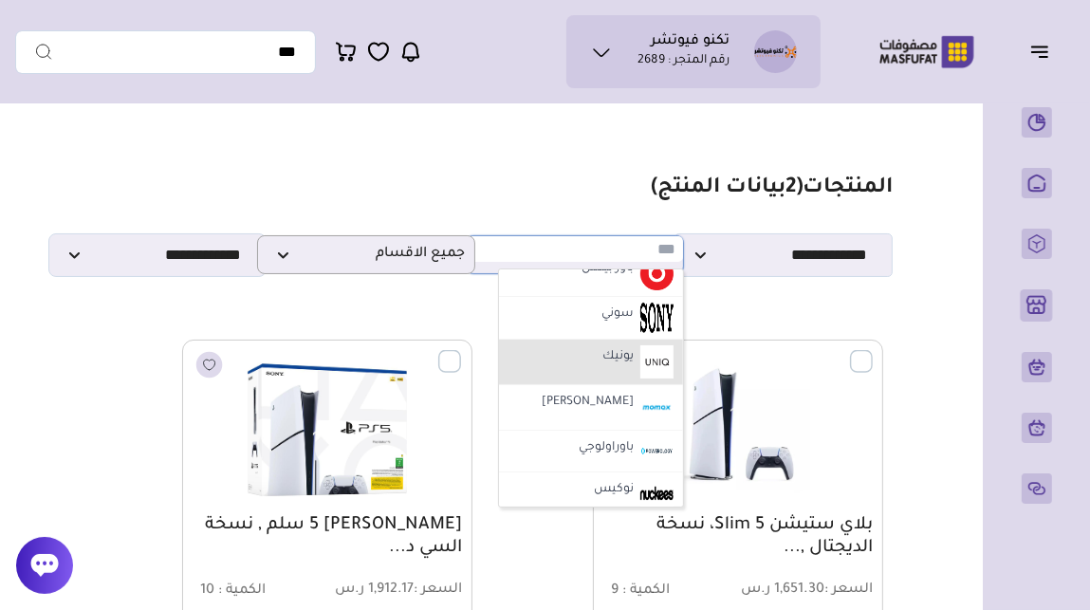
scroll to position [1795, 0]
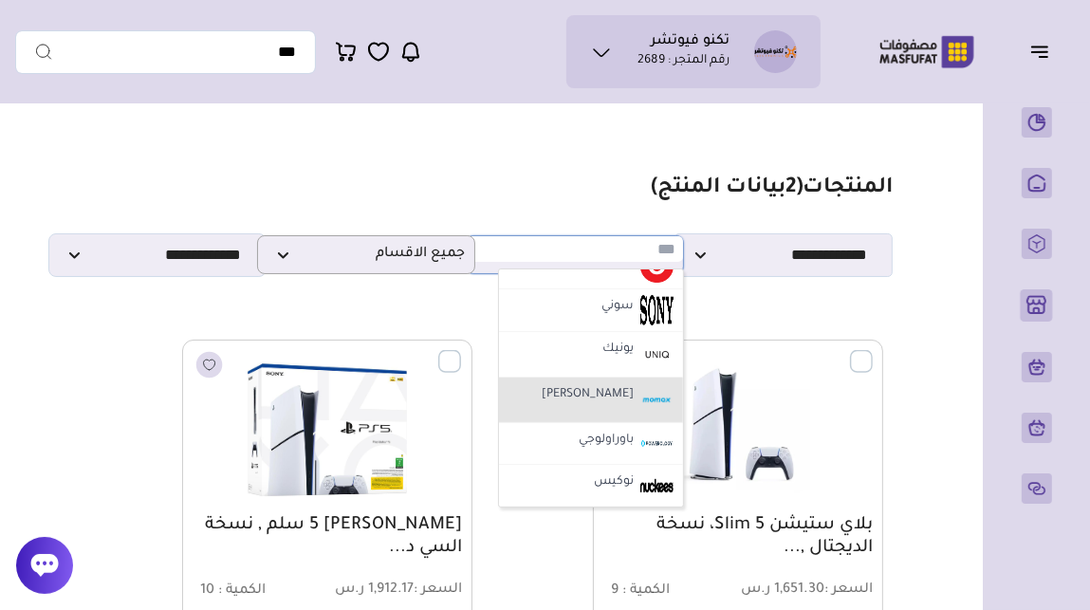
click at [587, 398] on label "موماكس" at bounding box center [588, 395] width 98 height 25
select select "**"
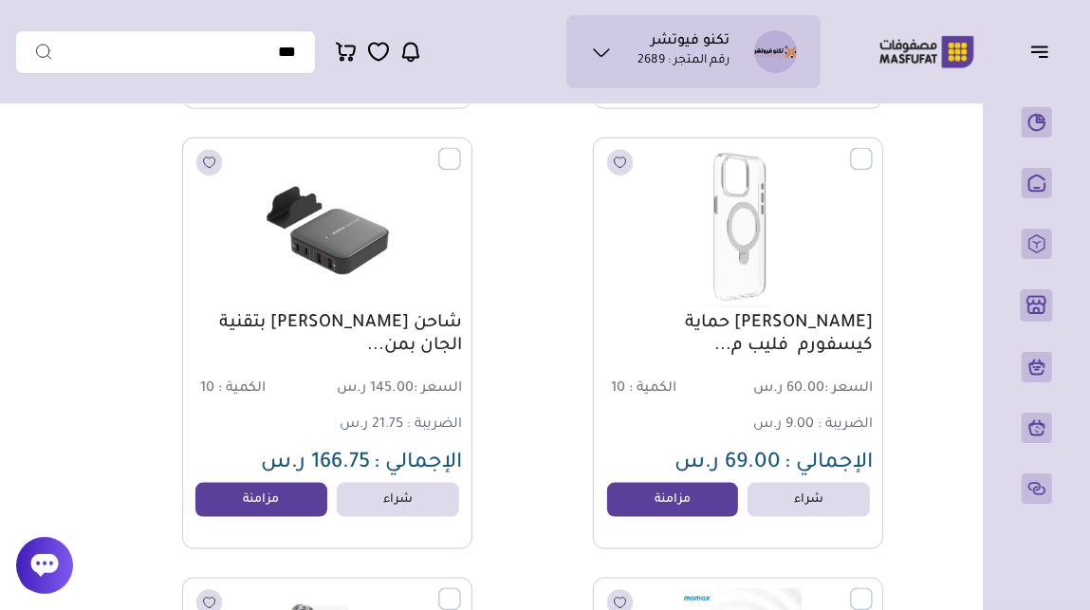
scroll to position [18257, 0]
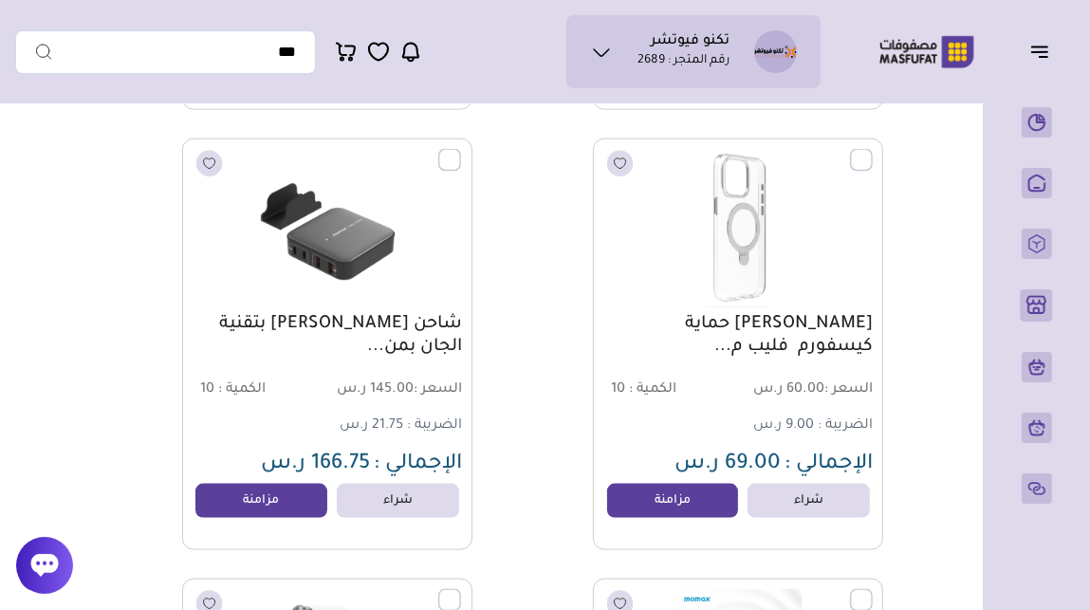
click at [461, 151] on label at bounding box center [461, 150] width 0 height 2
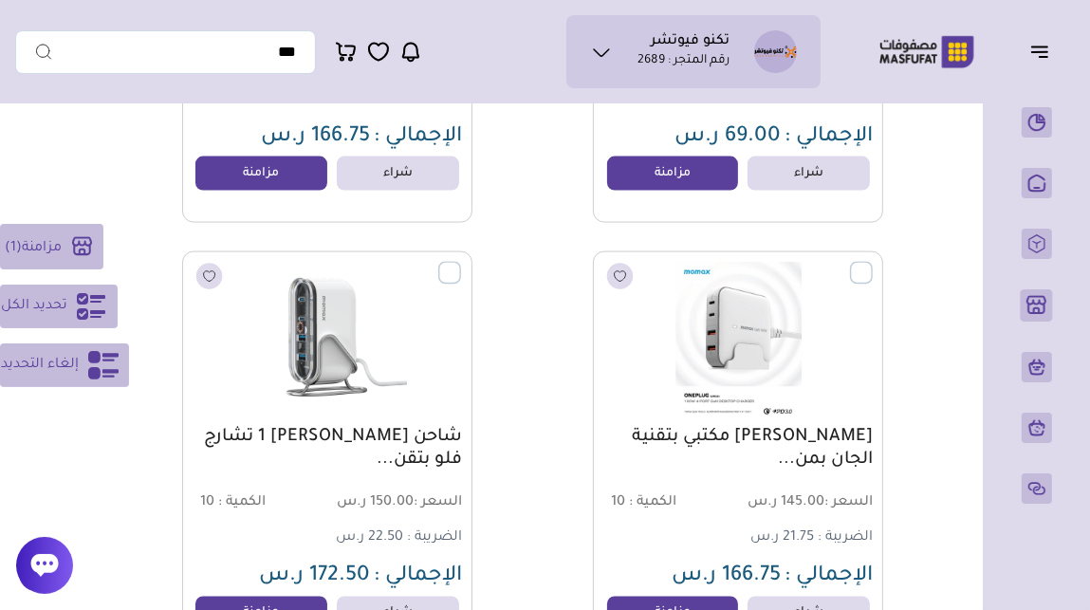
scroll to position [18586, 0]
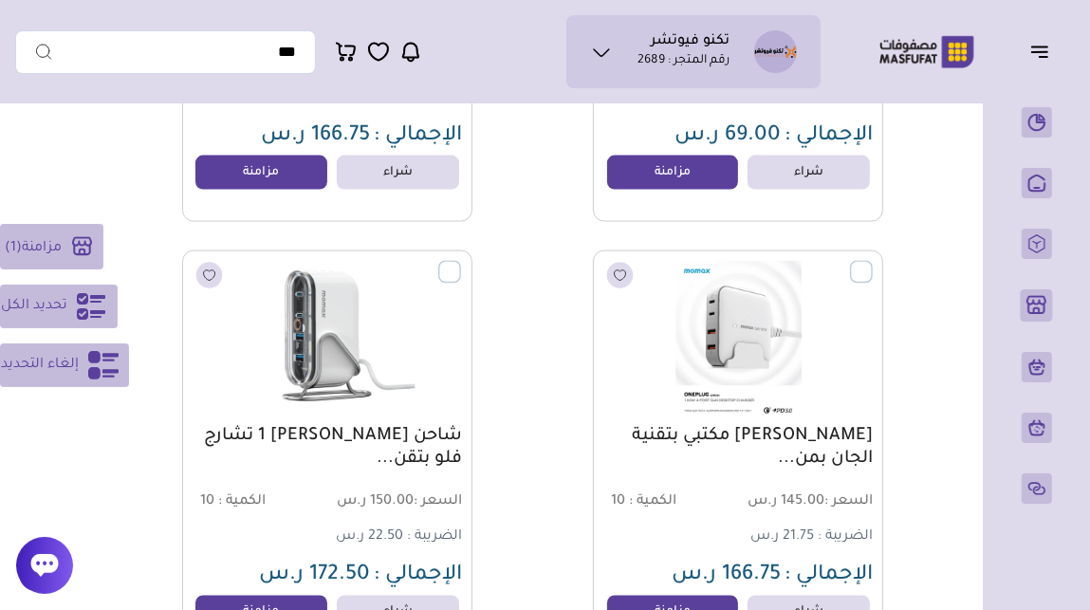
click at [461, 263] on label at bounding box center [461, 262] width 0 height 2
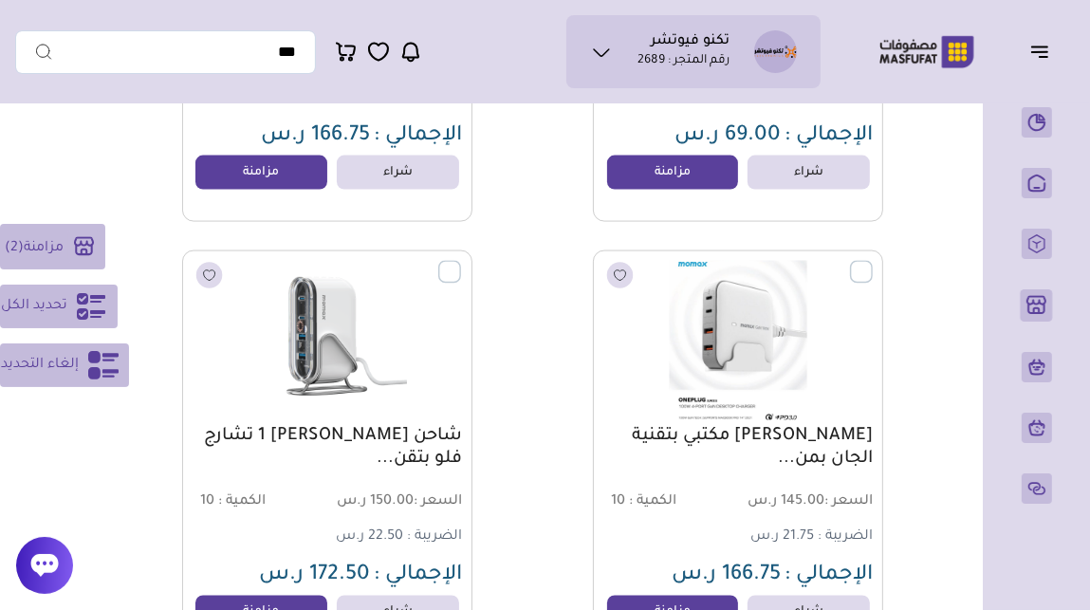
click at [873, 263] on label at bounding box center [873, 262] width 0 height 2
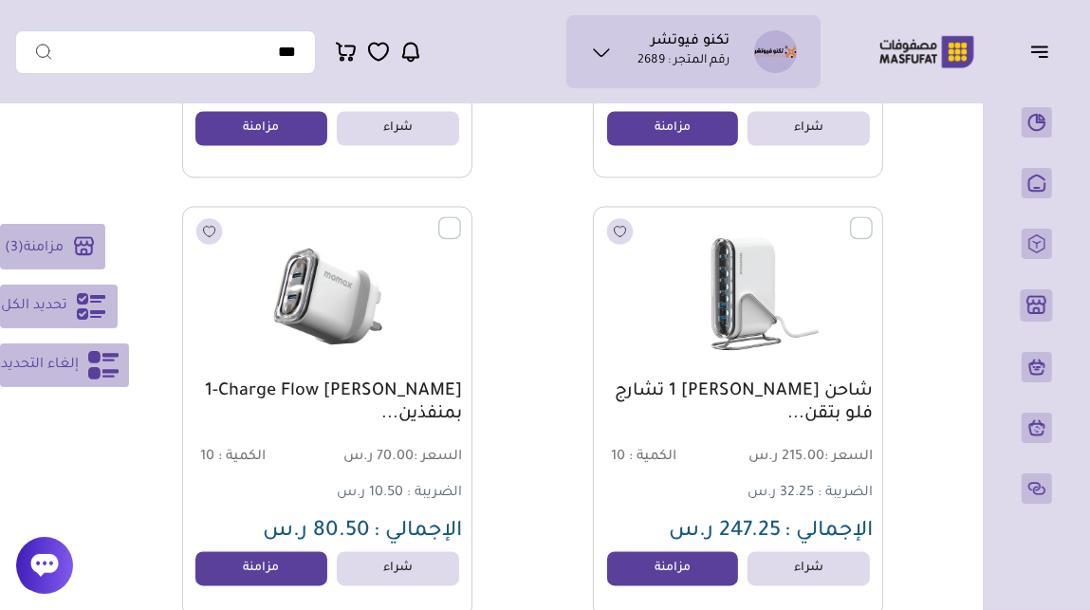
scroll to position [19105, 0]
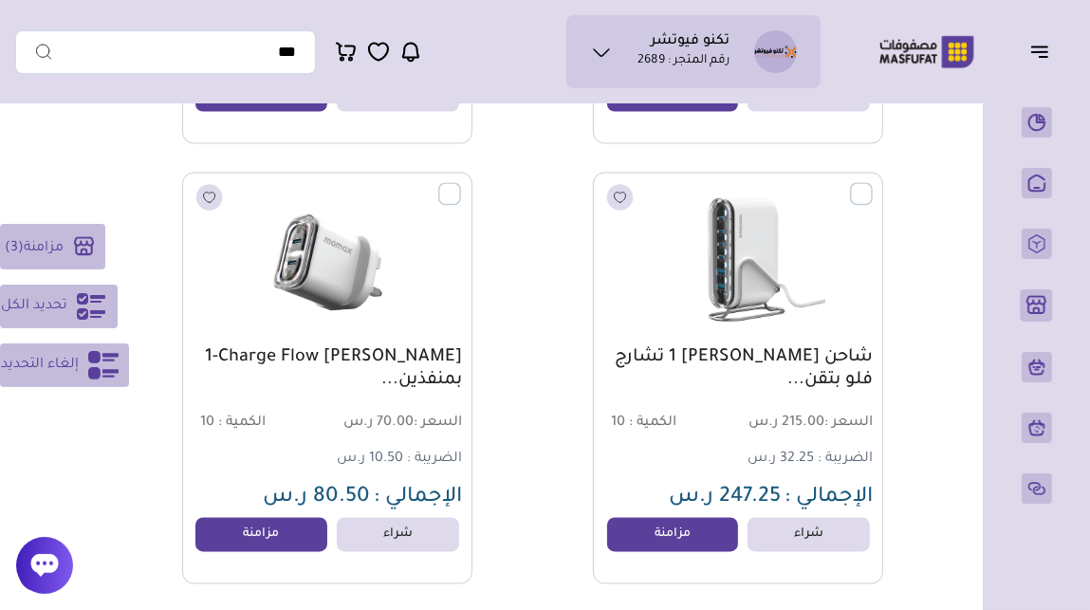
click at [873, 184] on label at bounding box center [873, 183] width 0 height 2
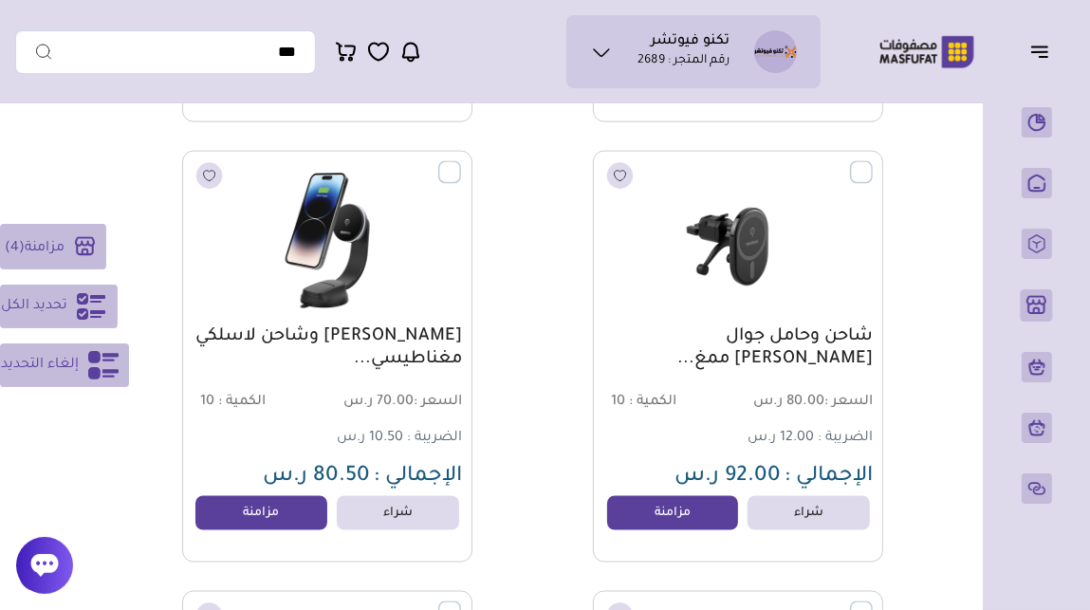
click at [535, 387] on div "شاحن وحامل جوال موماكس للسيارة ممغ... السعر : 80.00 ر.س الكمية : 10" at bounding box center [692, 357] width 382 height 412
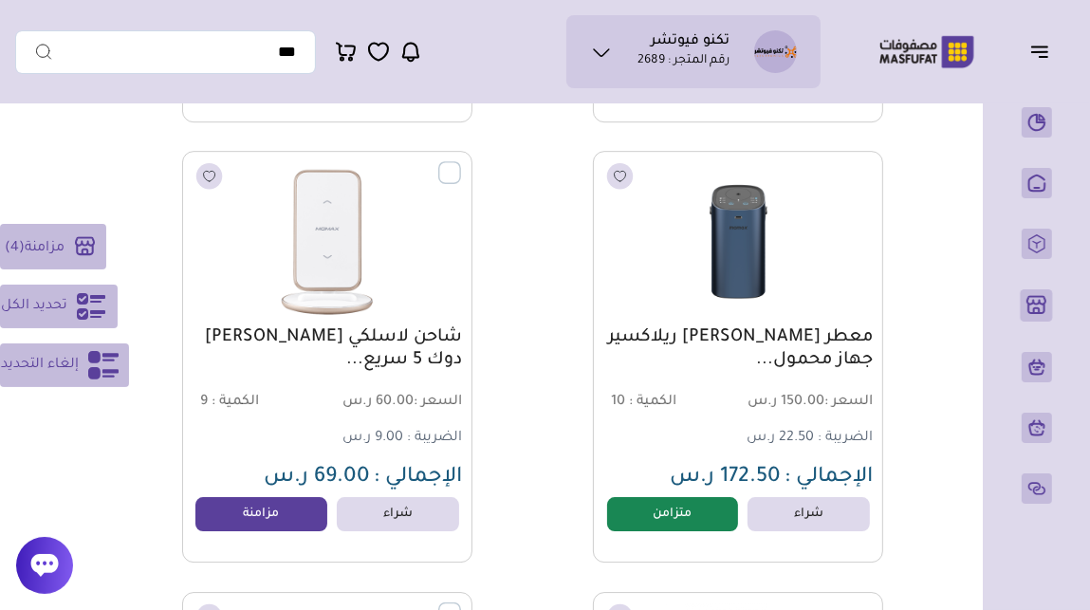
scroll to position [26177, 0]
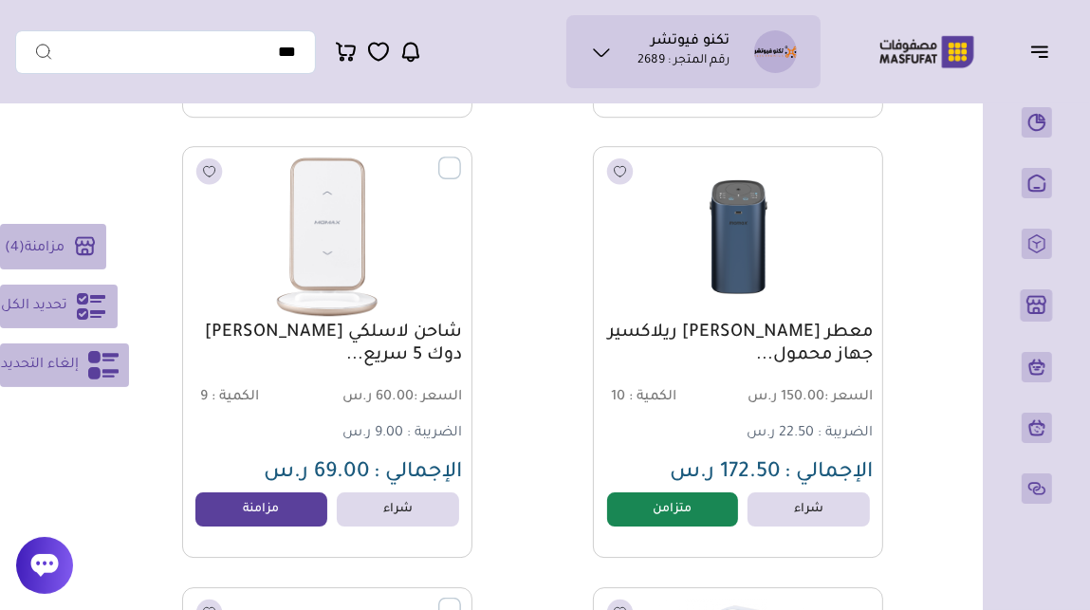
click at [461, 158] on label at bounding box center [461, 158] width 0 height 2
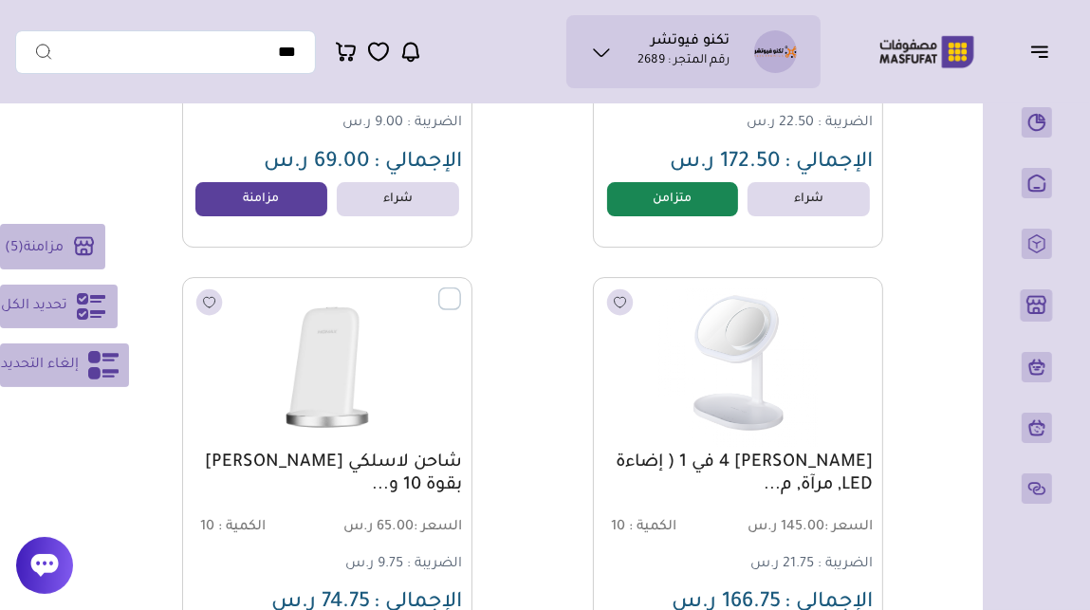
scroll to position [26596, 0]
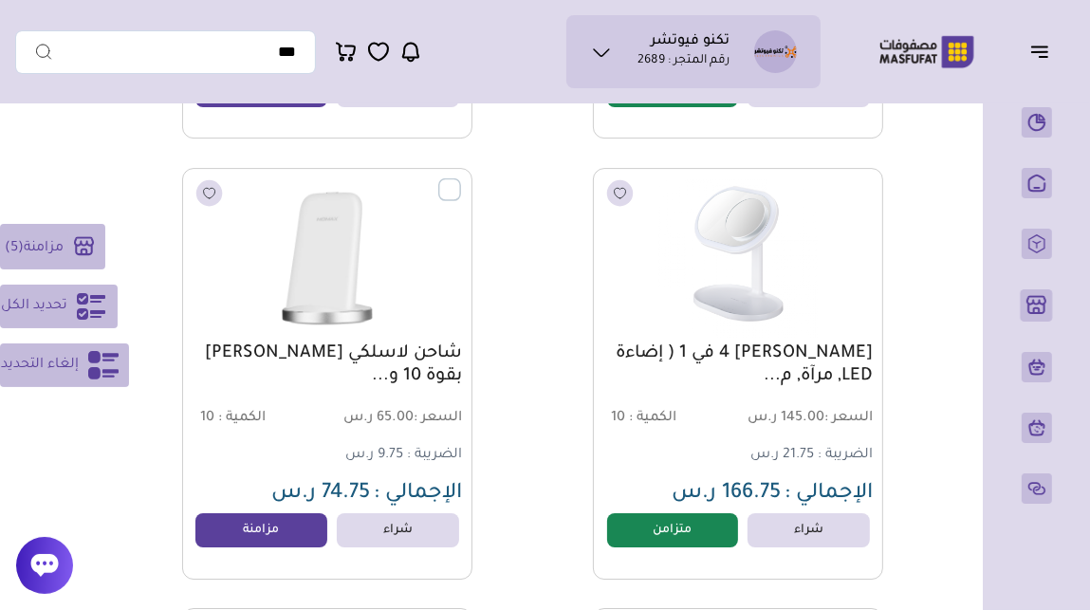
click at [461, 179] on label at bounding box center [461, 178] width 0 height 2
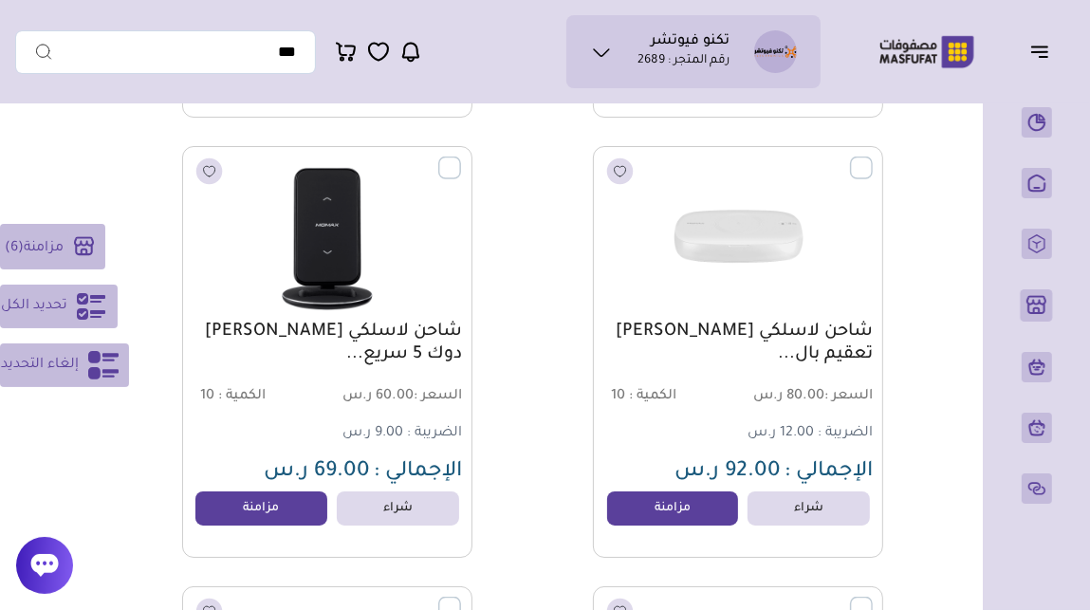
scroll to position [27059, 0]
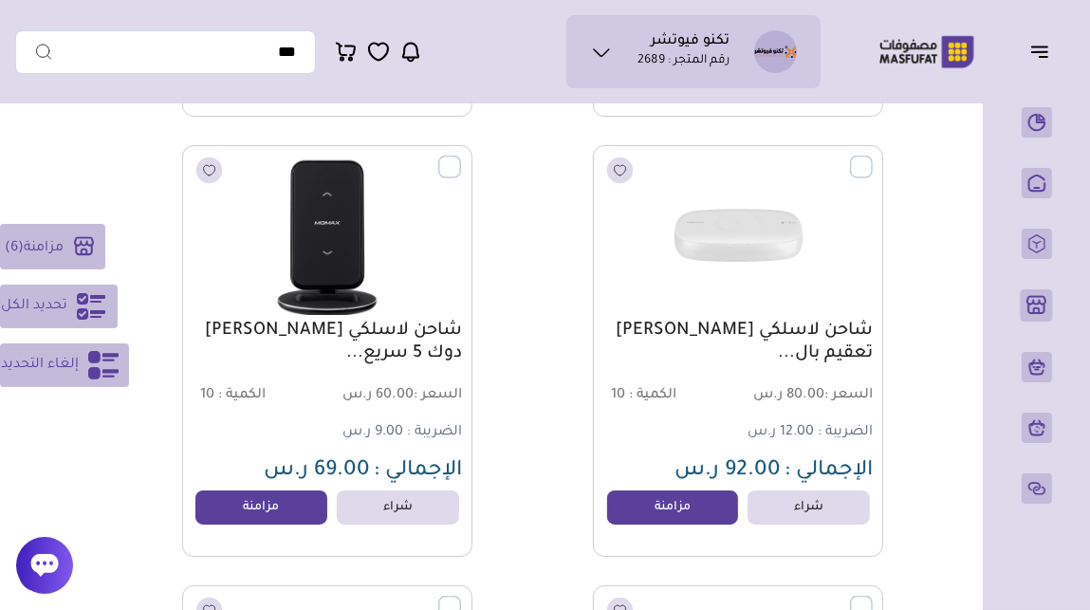
click at [461, 157] on label at bounding box center [461, 156] width 0 height 2
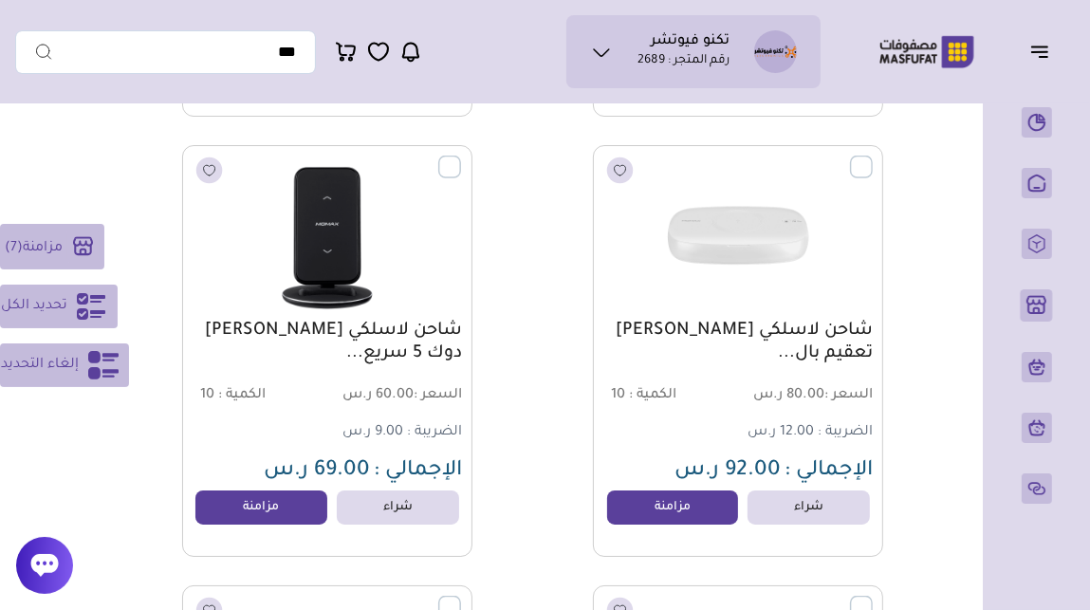
click at [873, 157] on label at bounding box center [873, 156] width 0 height 2
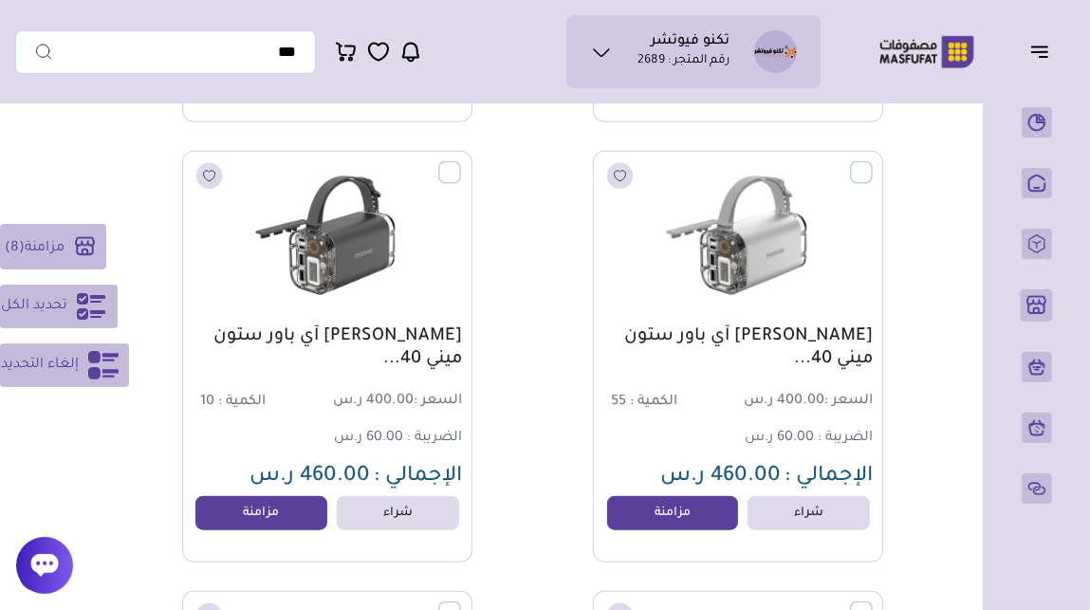
scroll to position [34097, 0]
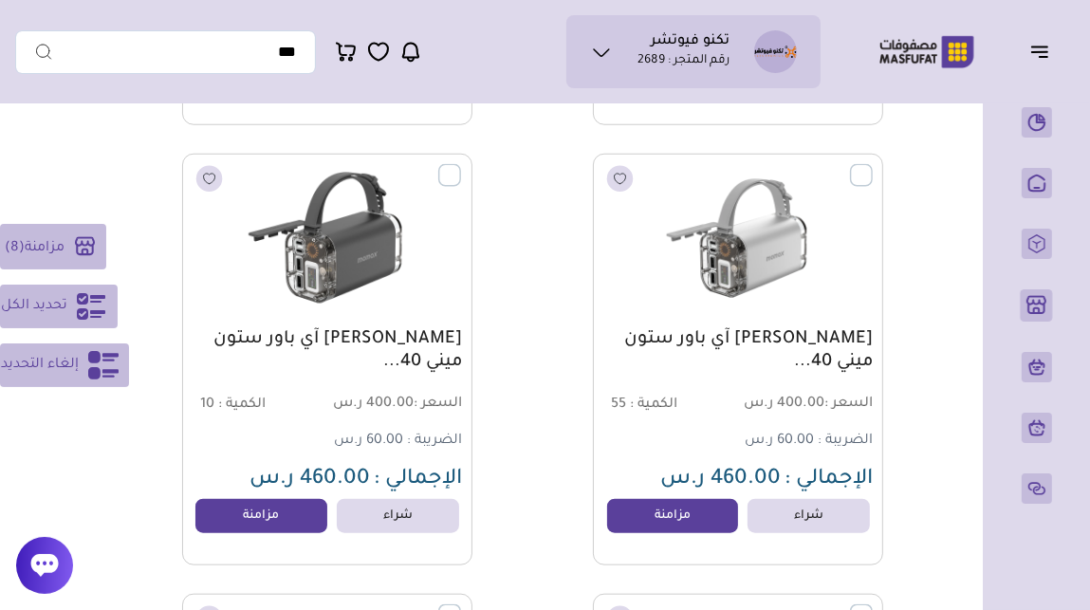
click at [461, 166] on label at bounding box center [461, 165] width 0 height 2
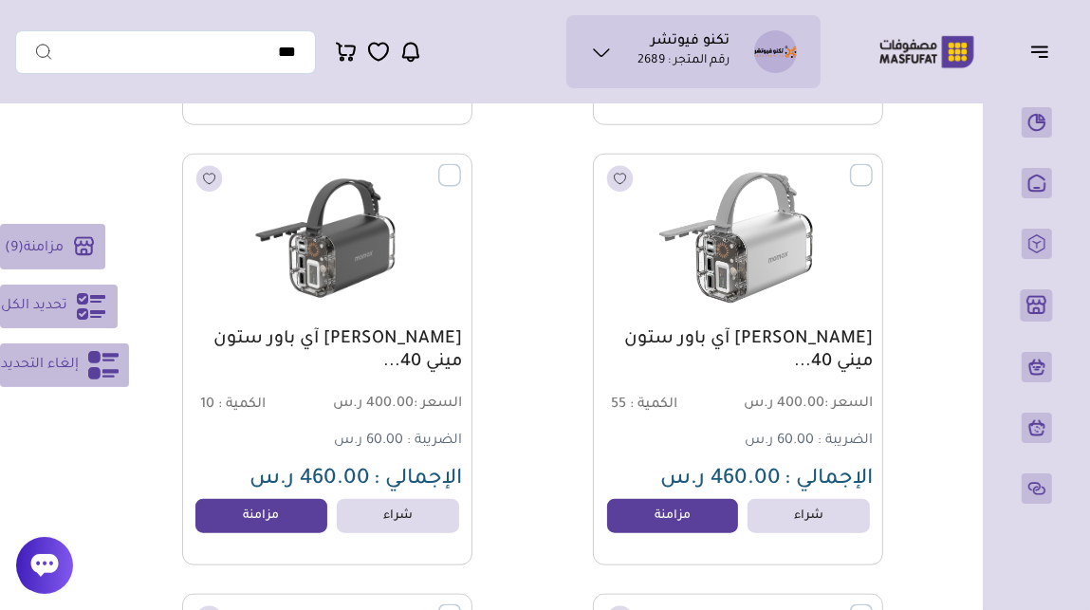
click at [873, 166] on label at bounding box center [873, 165] width 0 height 2
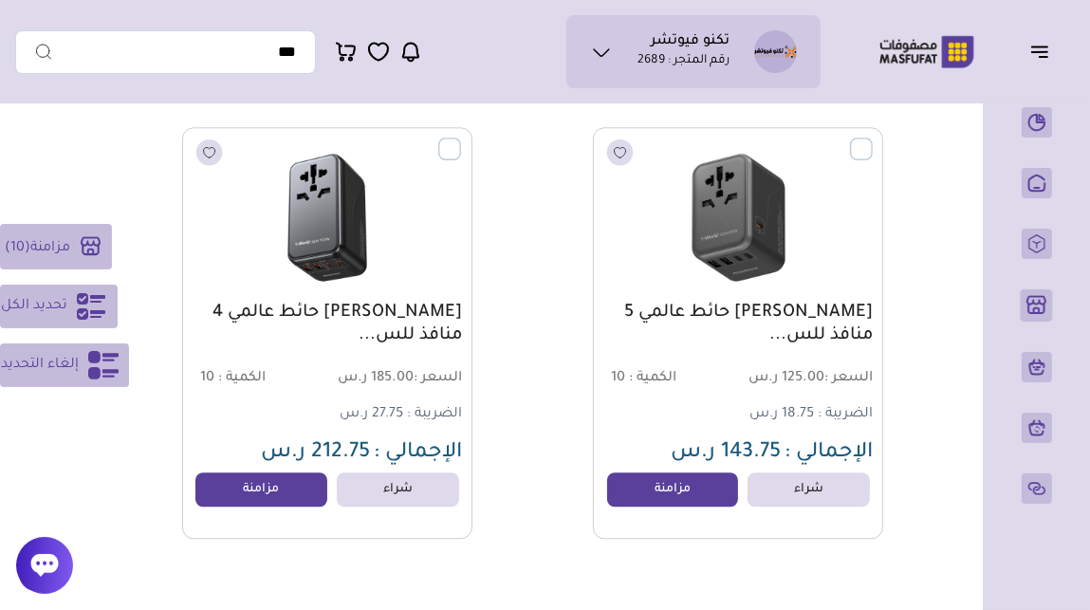
scroll to position [36322, 0]
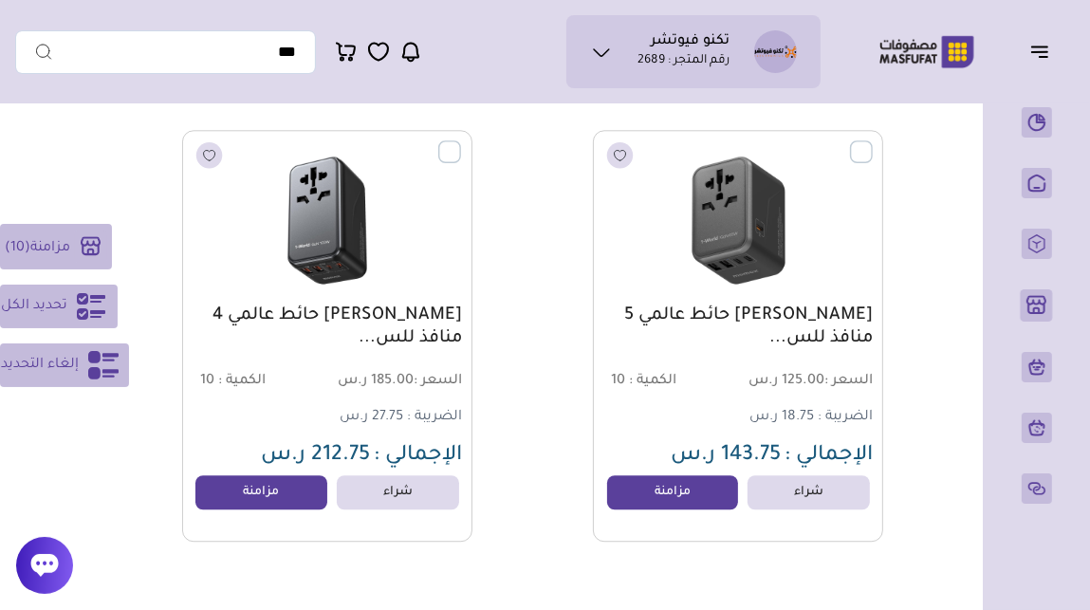
click at [70, 241] on span "مزامنة" at bounding box center [50, 247] width 40 height 15
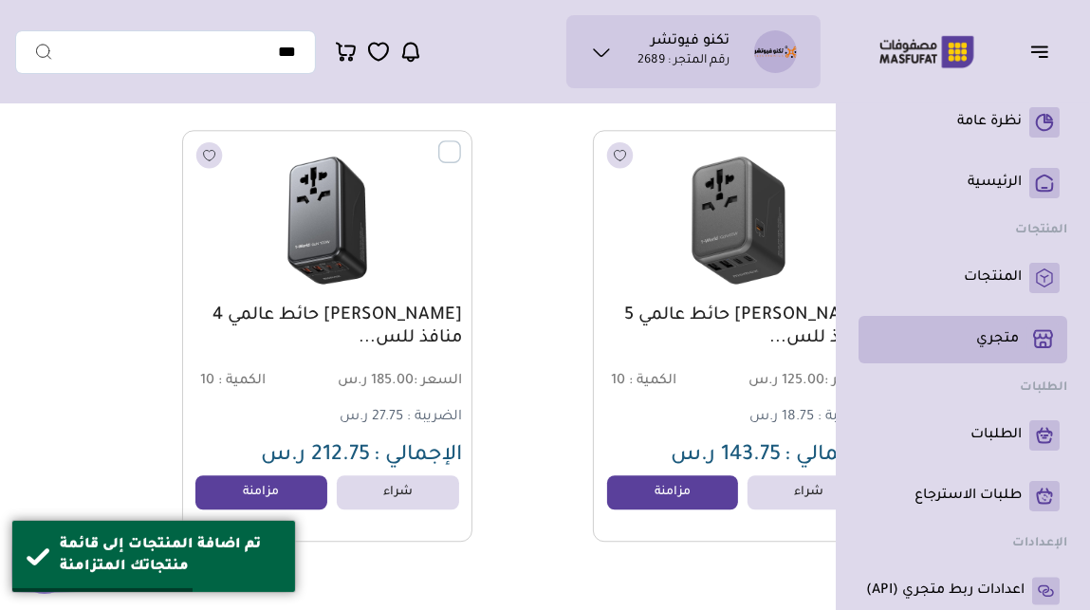
click at [994, 334] on p "متجري ( 0 )" at bounding box center [997, 339] width 43 height 19
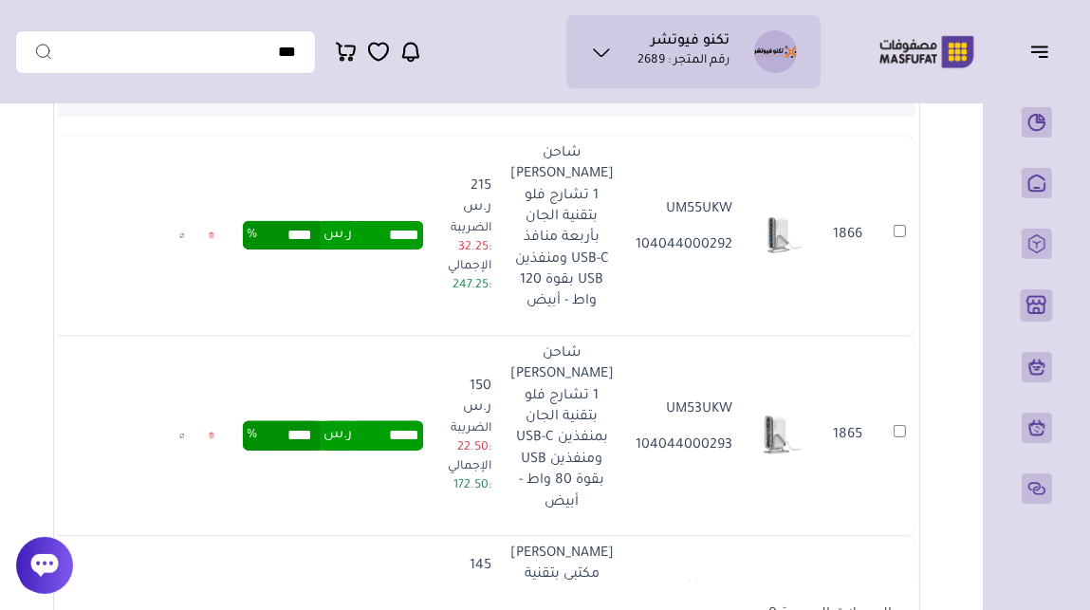
scroll to position [419, 0]
click at [772, 260] on img at bounding box center [777, 235] width 50 height 50
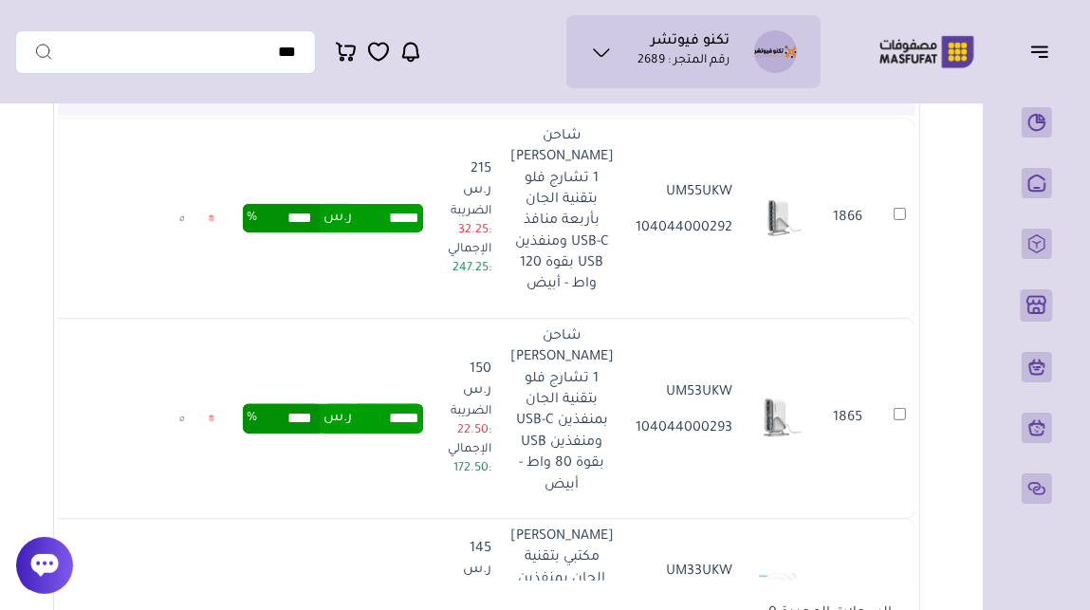
scroll to position [0, 0]
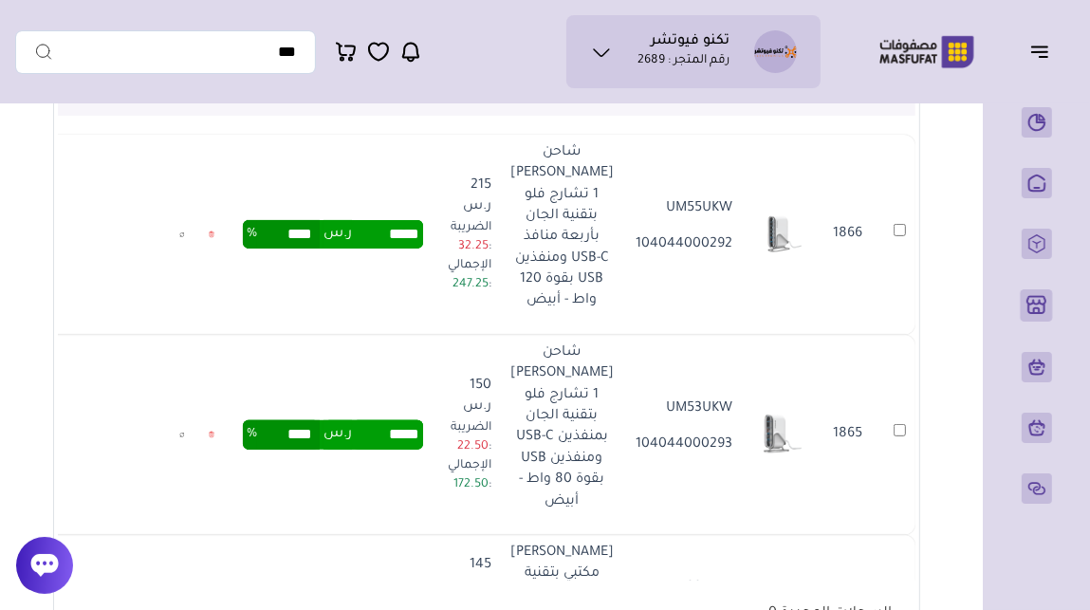
drag, startPoint x: 600, startPoint y: 153, endPoint x: 555, endPoint y: 403, distance: 254.5
click at [555, 312] on p "شاحن مكتبي موماكس 1 تشارج فلو بتقنية الجان بأربعة منافذ USB-C ومنفذين USB بقوة …" at bounding box center [562, 227] width 103 height 170
copy p "شاحن مكتبي موماكس 1 تشارج فلو بتقنية الجان بأربعة منافذ USB-C ومنفذين USB بقوة …"
click at [268, 52] on input "text" at bounding box center [165, 52] width 301 height 44
paste input "**********"
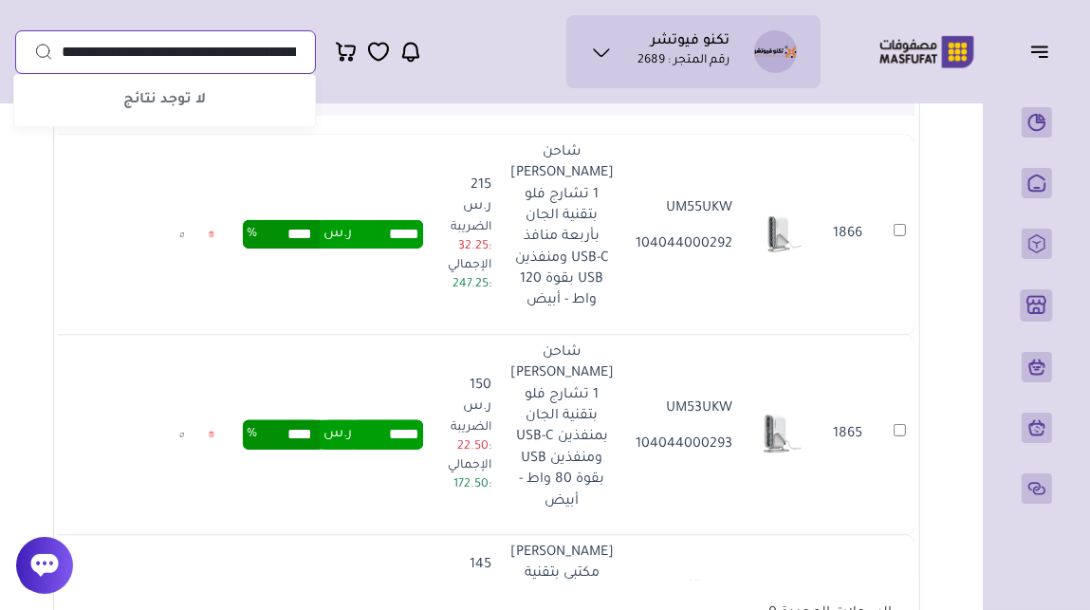
scroll to position [0, -89]
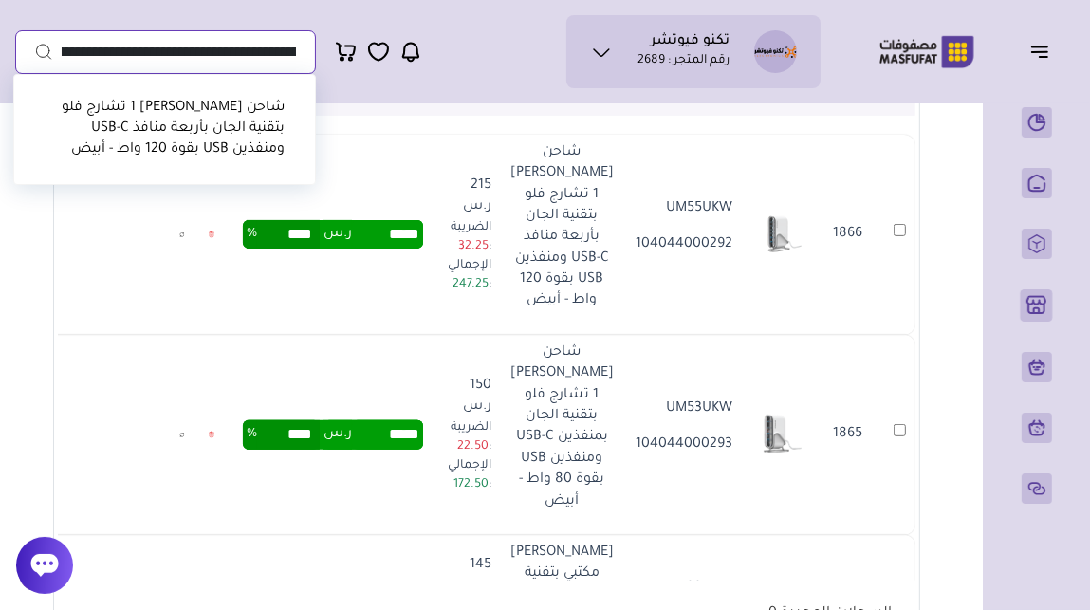
type input "**********"
click at [228, 121] on link "شاحن مكتبي موماكس 1 تشارج فلو بتقنية الجان بأربعة منافذ USB-C ومنفذين USB بقوة …" at bounding box center [173, 130] width 223 height 58
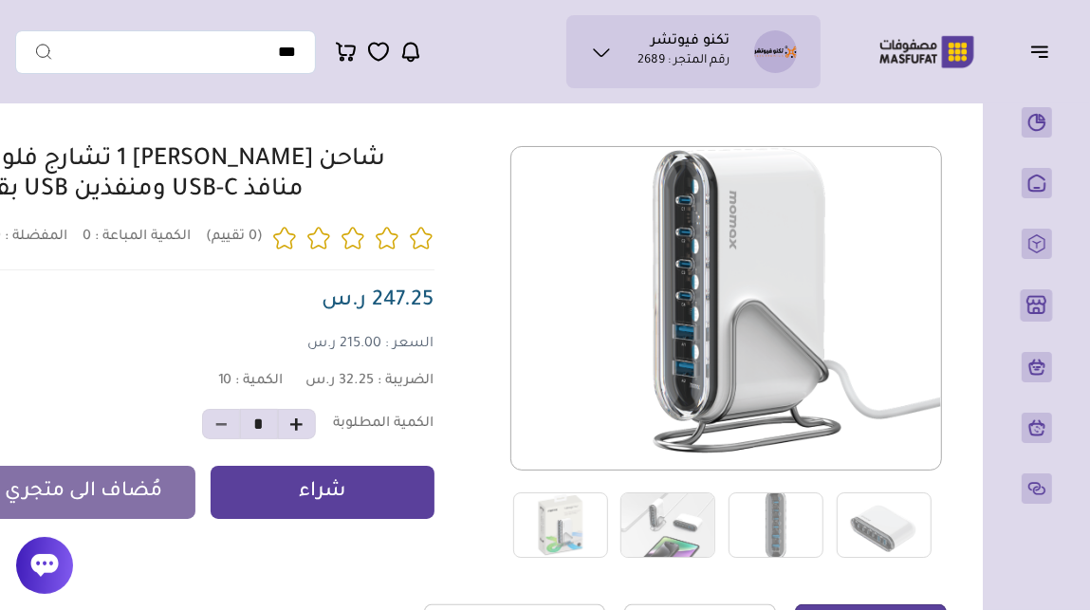
scroll to position [119, 0]
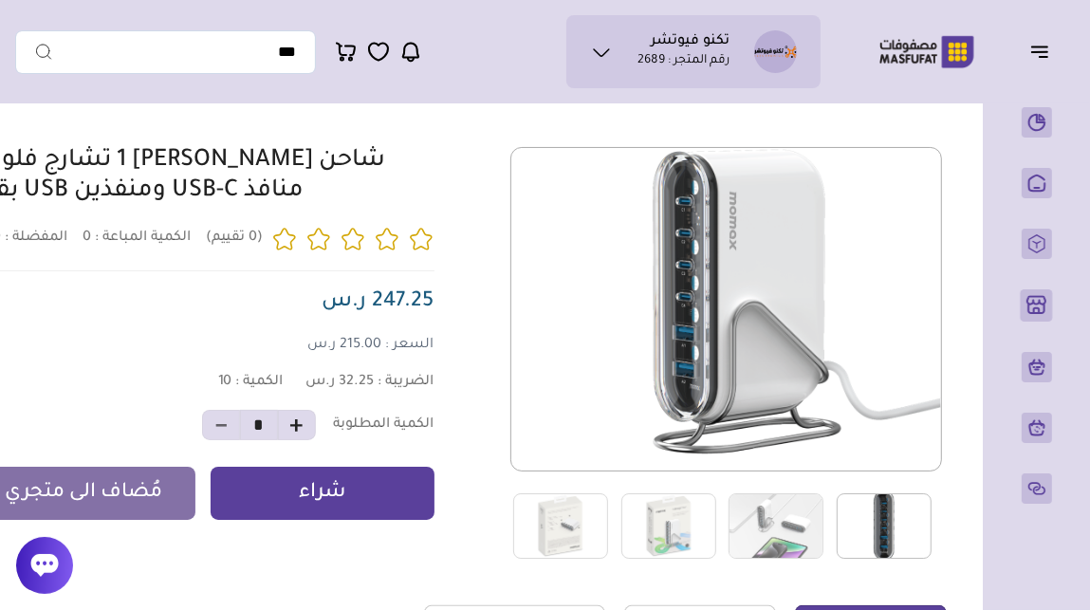
click at [880, 526] on img at bounding box center [884, 525] width 95 height 65
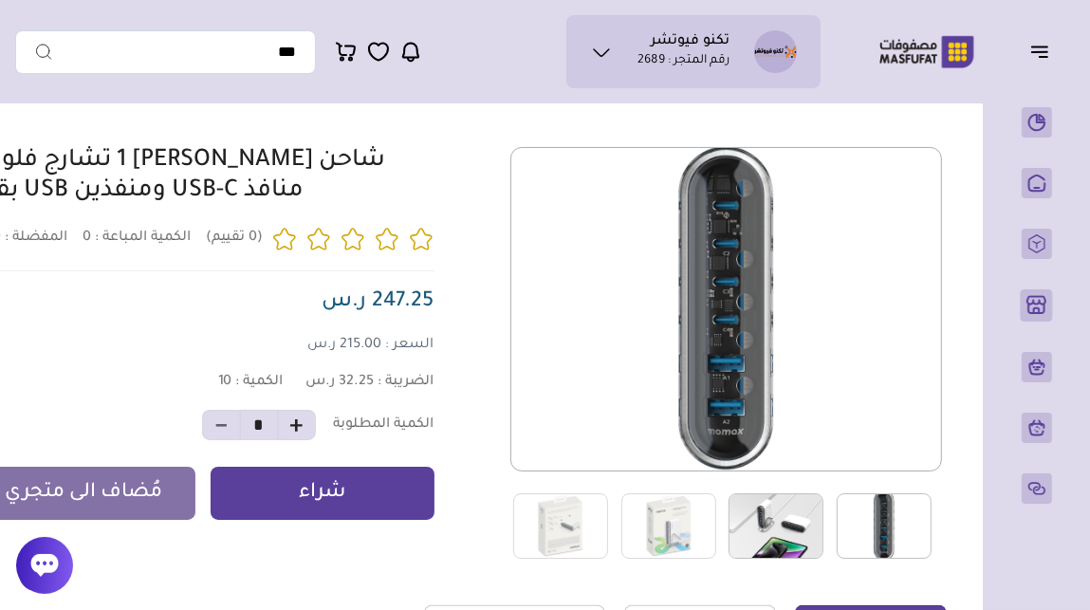
click at [803, 512] on img at bounding box center [776, 525] width 95 height 65
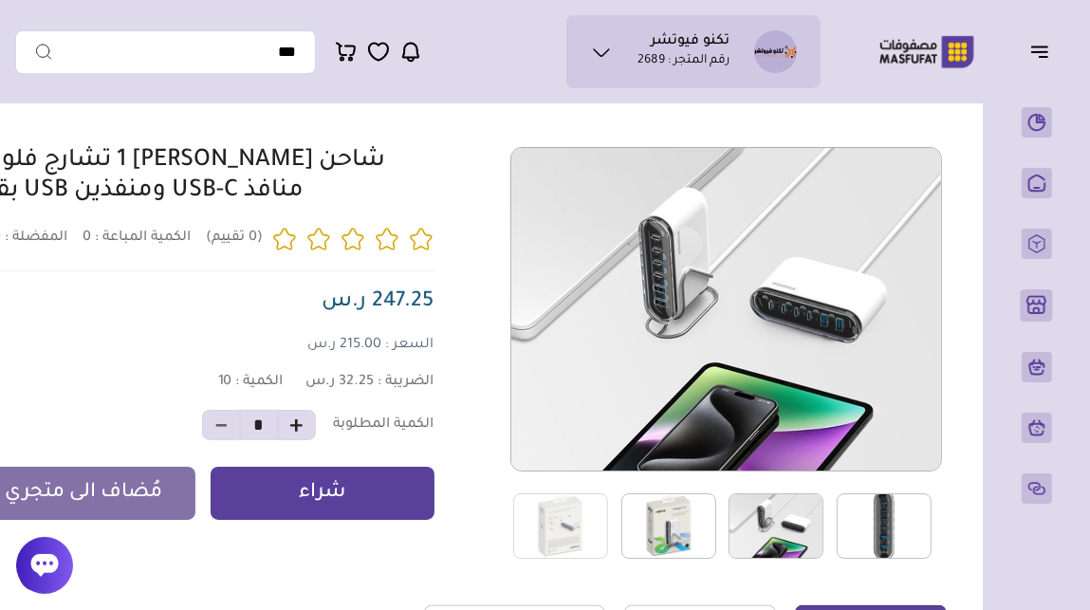
click at [689, 512] on img at bounding box center [669, 525] width 95 height 65
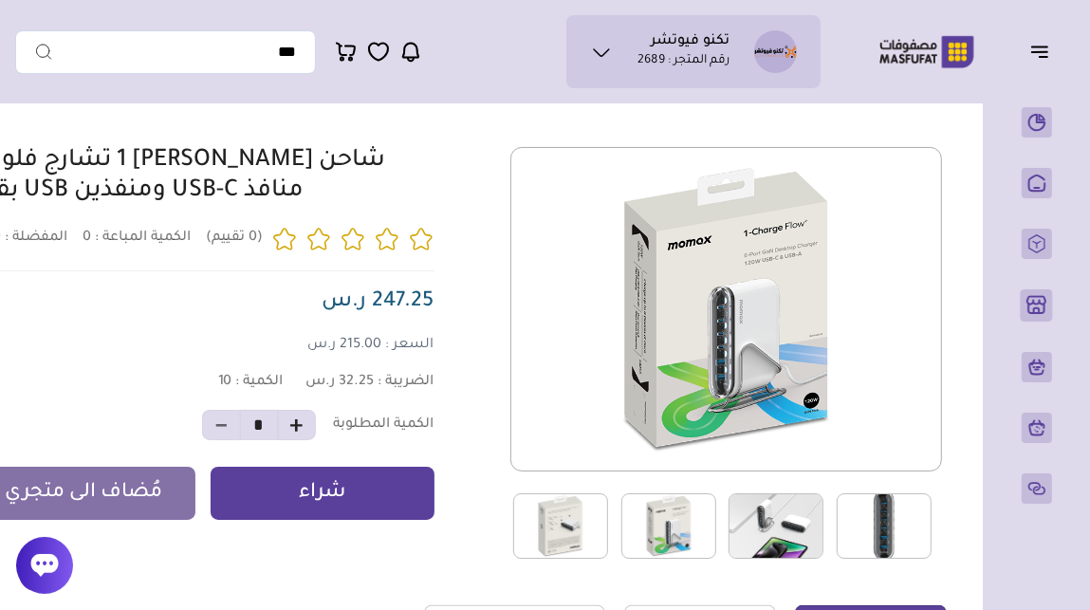
click at [570, 518] on img at bounding box center [560, 525] width 95 height 65
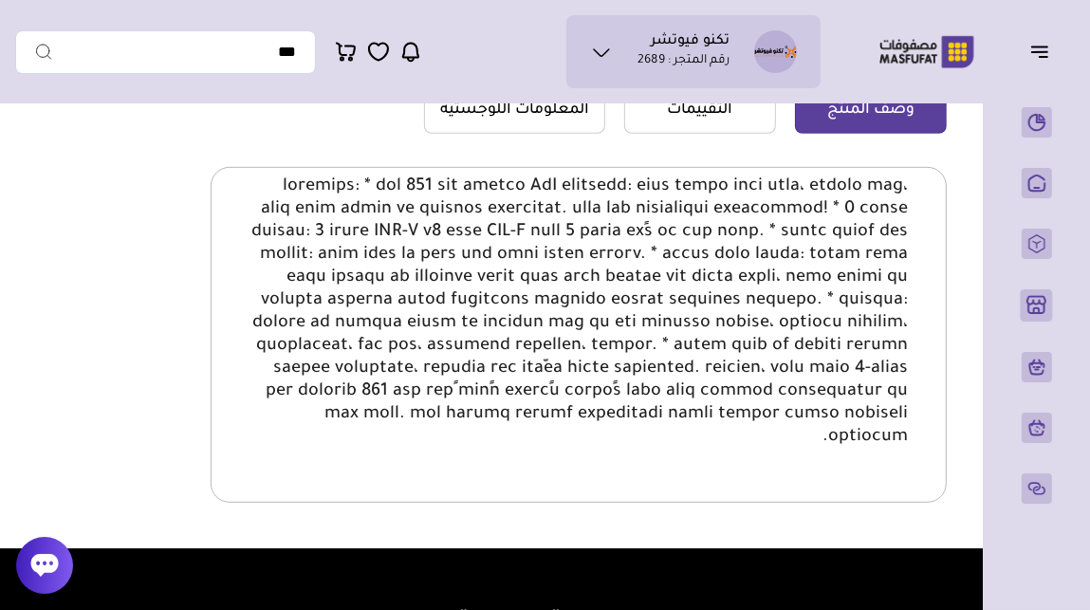
scroll to position [641, 0]
